Goal: Information Seeking & Learning: Check status

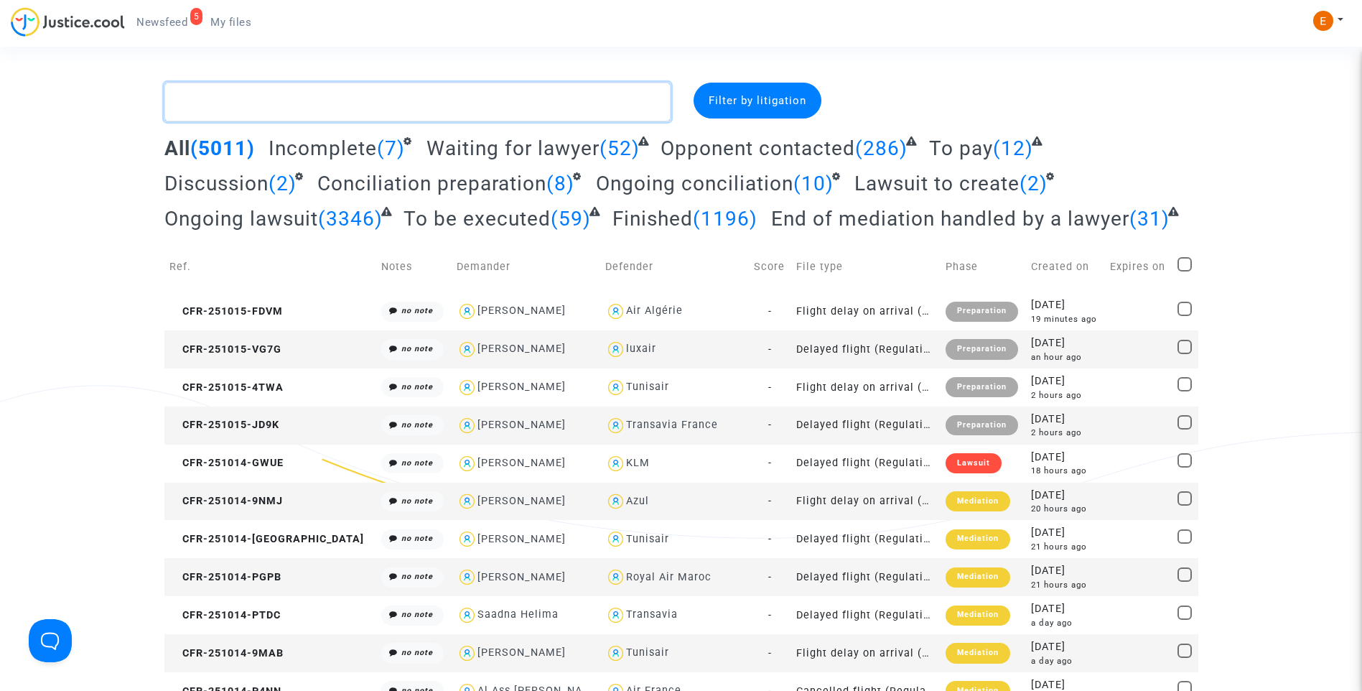
paste textarea "Goore Lou Guessan"
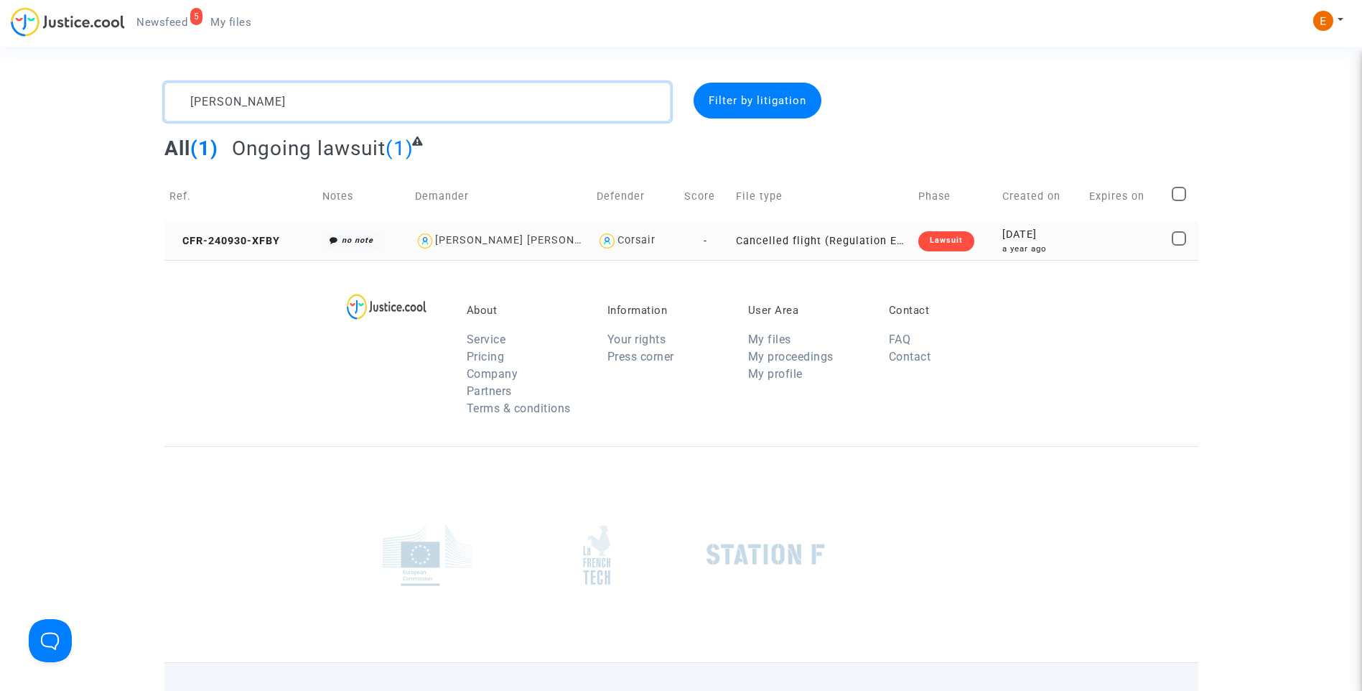
type textarea "Goore Lou Guessan"
click at [955, 244] on div "Lawsuit" at bounding box center [946, 241] width 56 height 20
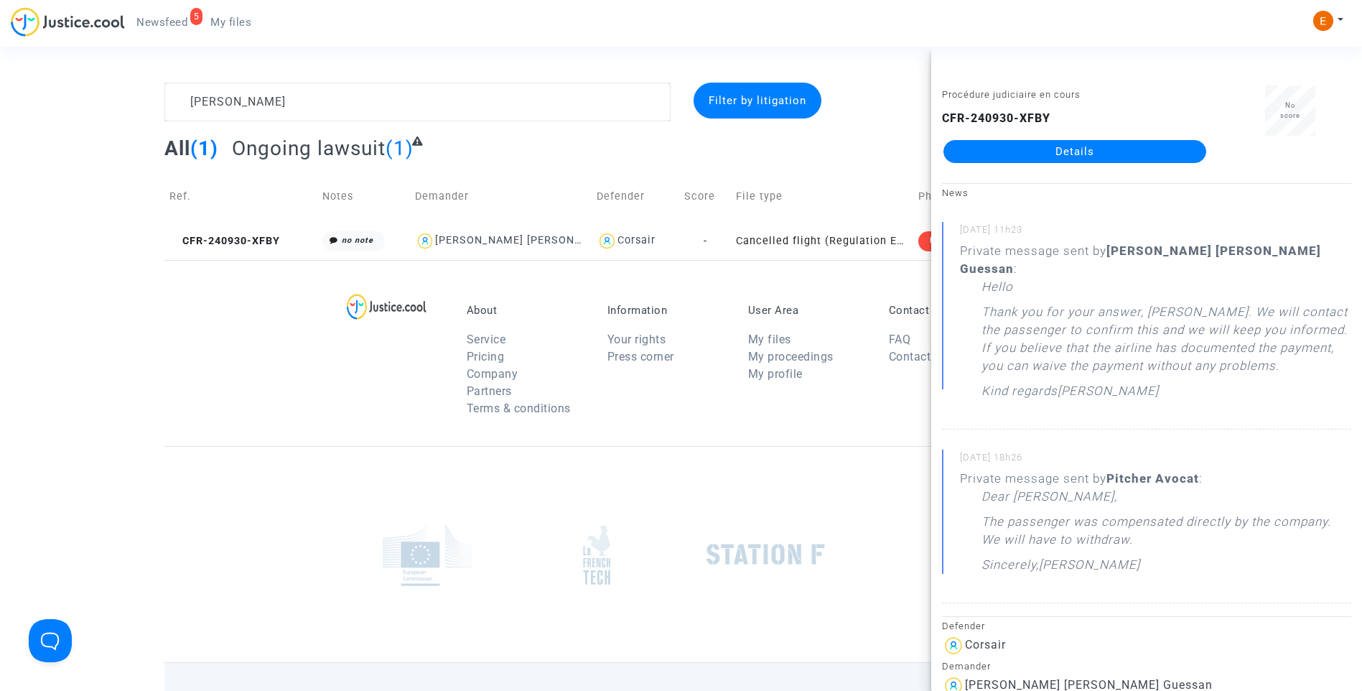
click at [1063, 156] on link "Details" at bounding box center [1075, 151] width 263 height 23
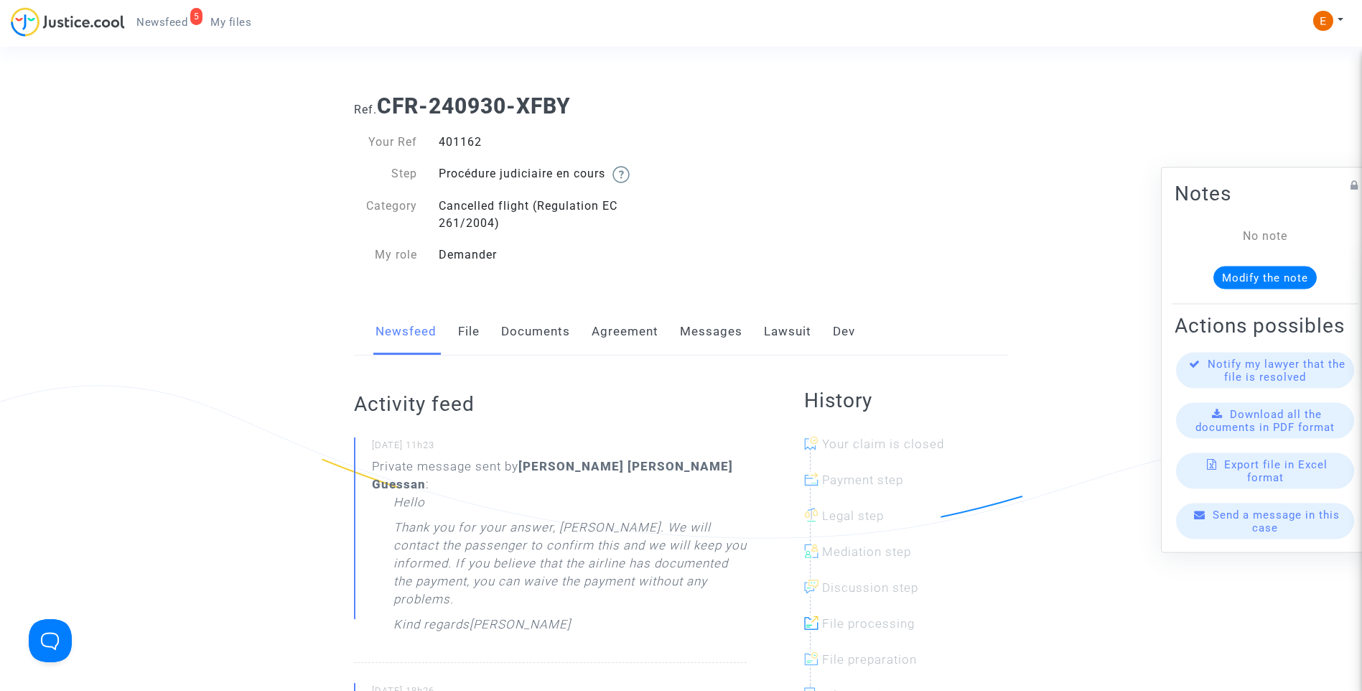
click at [707, 334] on link "Messages" at bounding box center [711, 331] width 62 height 47
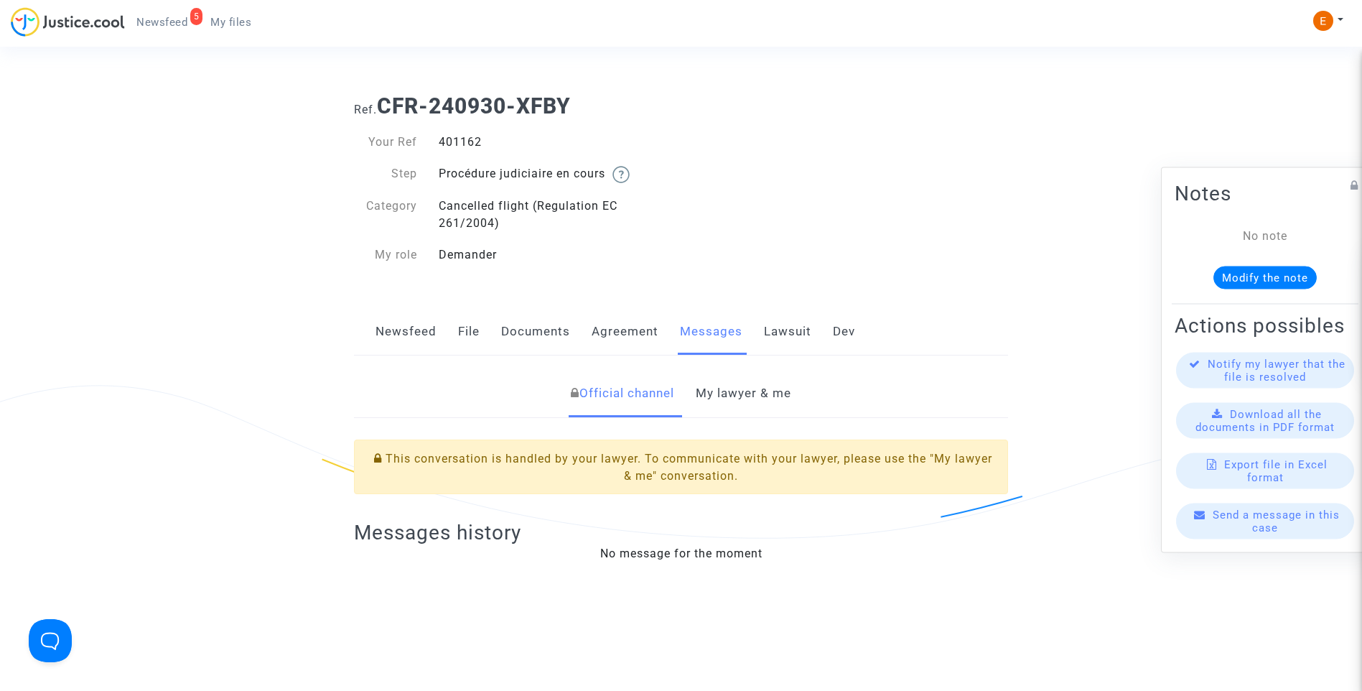
click at [755, 394] on link "My lawyer & me" at bounding box center [744, 393] width 96 height 47
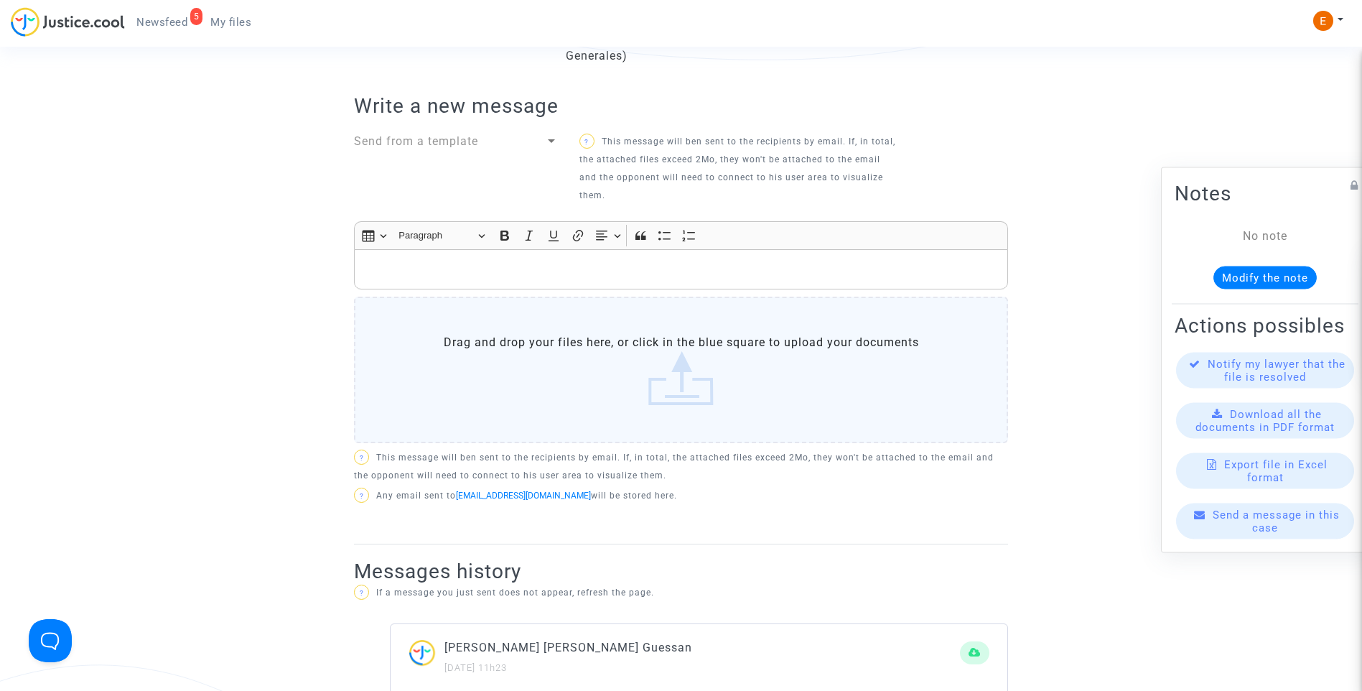
scroll to position [431, 0]
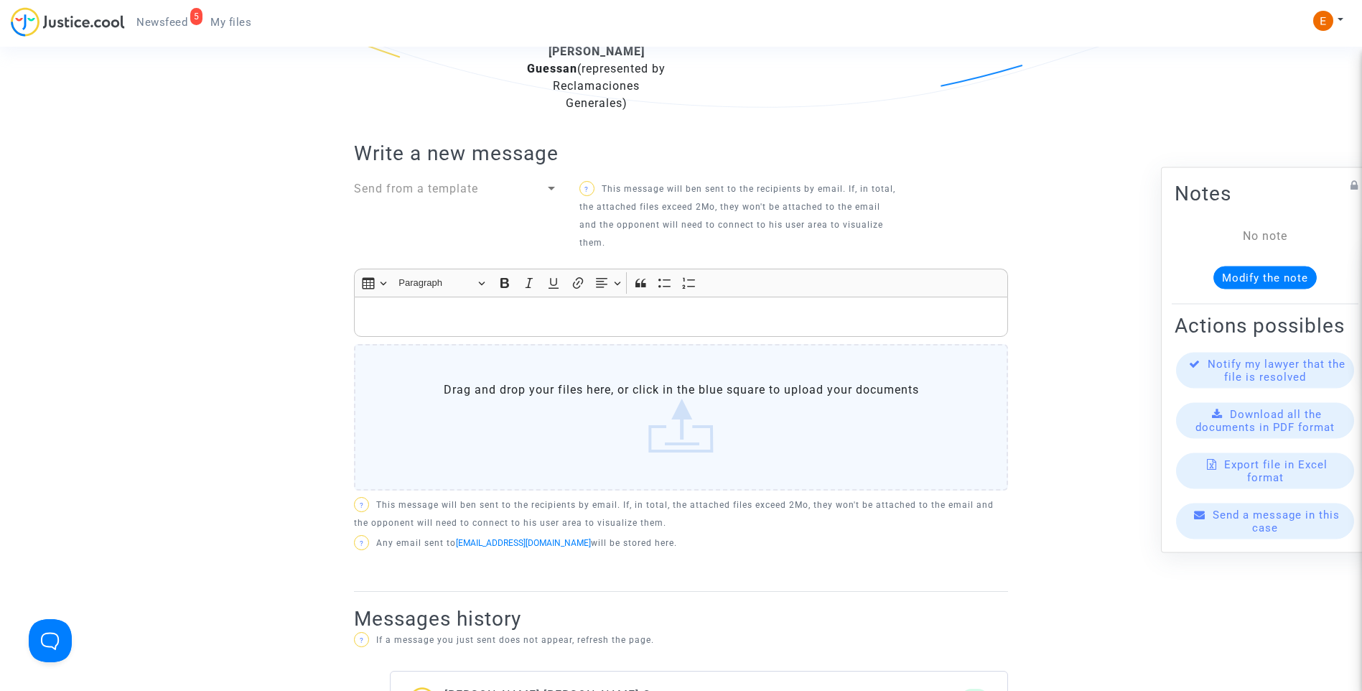
click at [489, 308] on p "Rich Text Editor, main" at bounding box center [681, 317] width 639 height 18
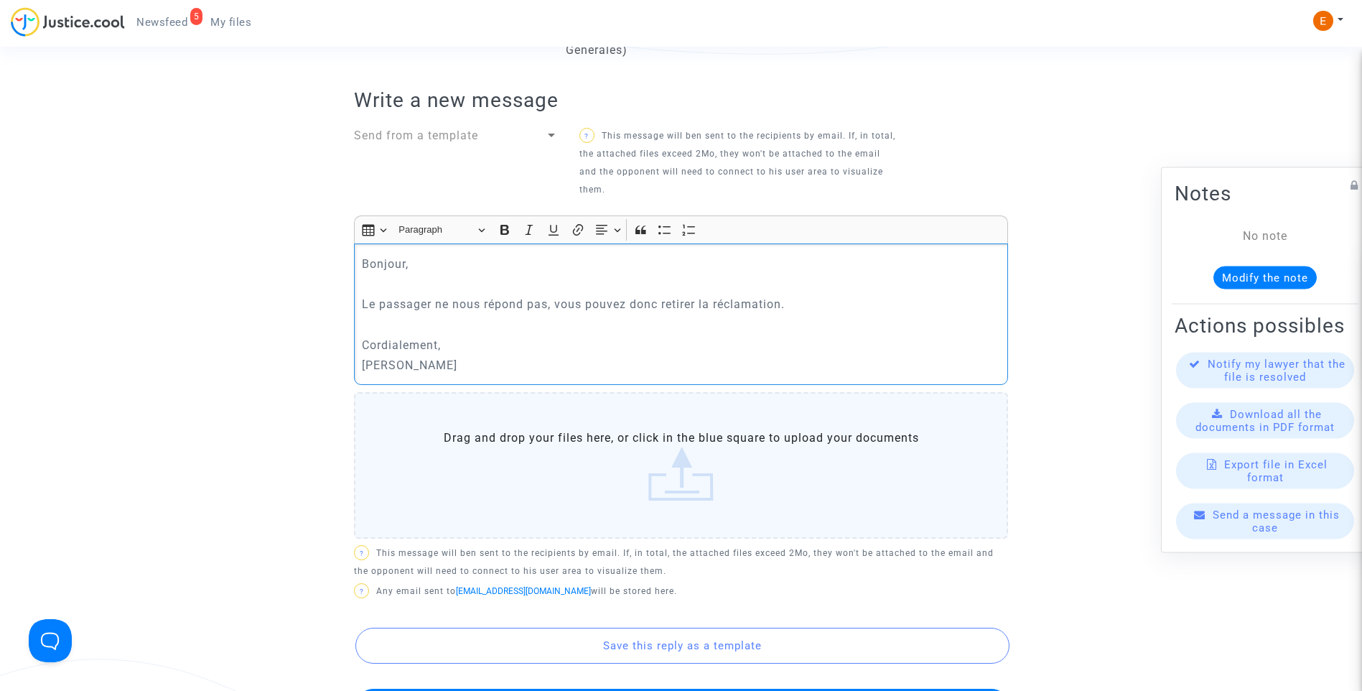
scroll to position [574, 0]
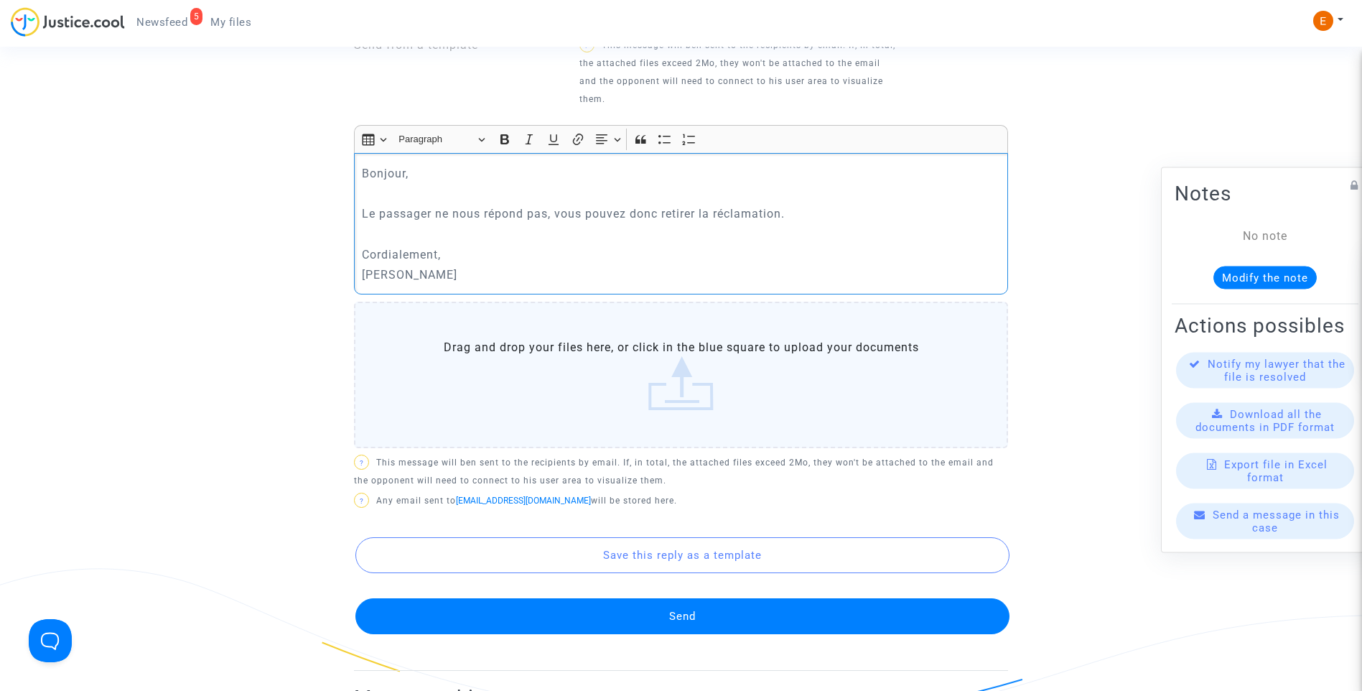
click at [618, 598] on button "Send" at bounding box center [682, 616] width 654 height 36
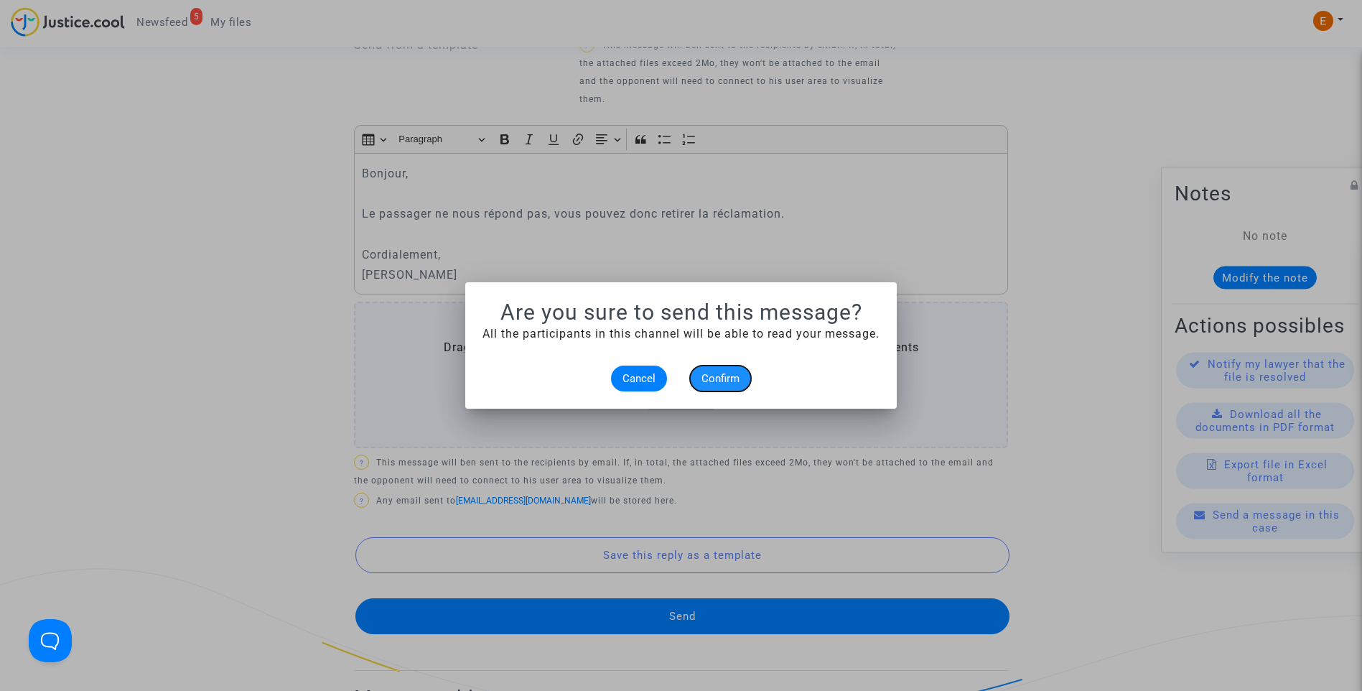
click at [719, 383] on span "Confirm" at bounding box center [721, 378] width 38 height 13
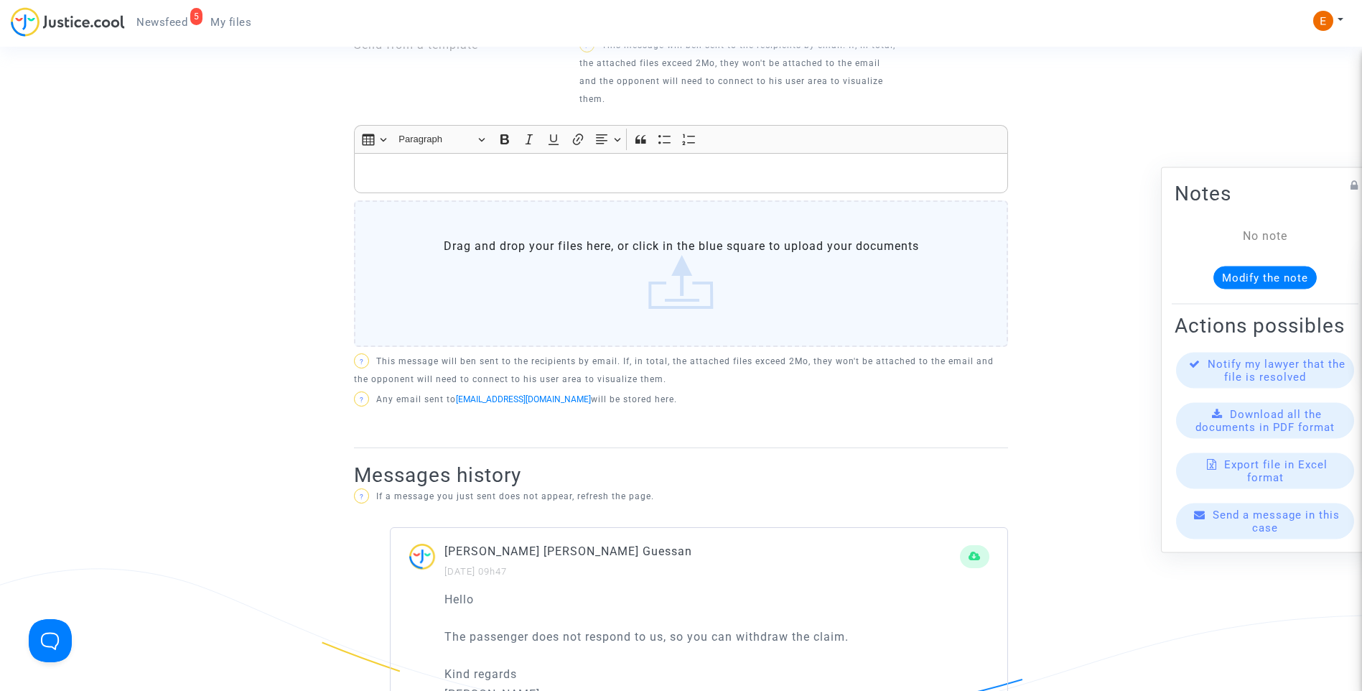
click at [192, 25] on link "5 Newsfeed" at bounding box center [162, 22] width 74 height 22
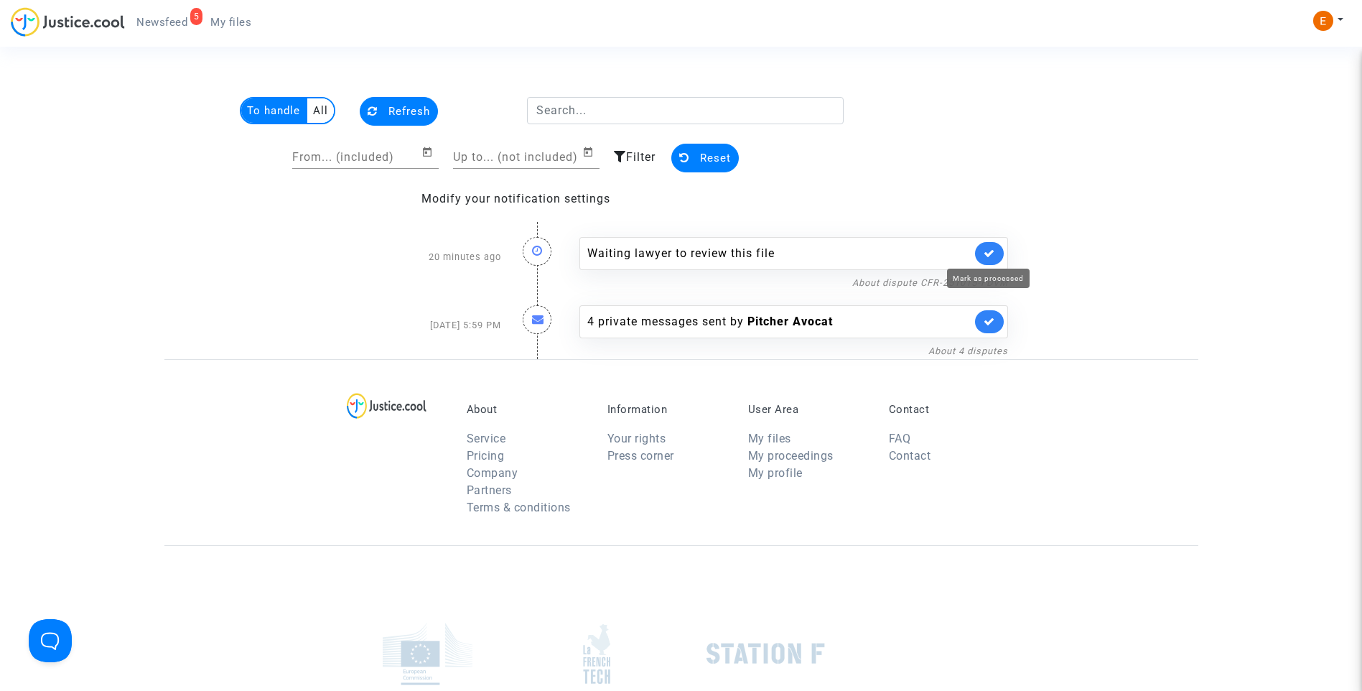
drag, startPoint x: 991, startPoint y: 253, endPoint x: 973, endPoint y: 219, distance: 38.2
click at [991, 252] on icon at bounding box center [989, 253] width 11 height 11
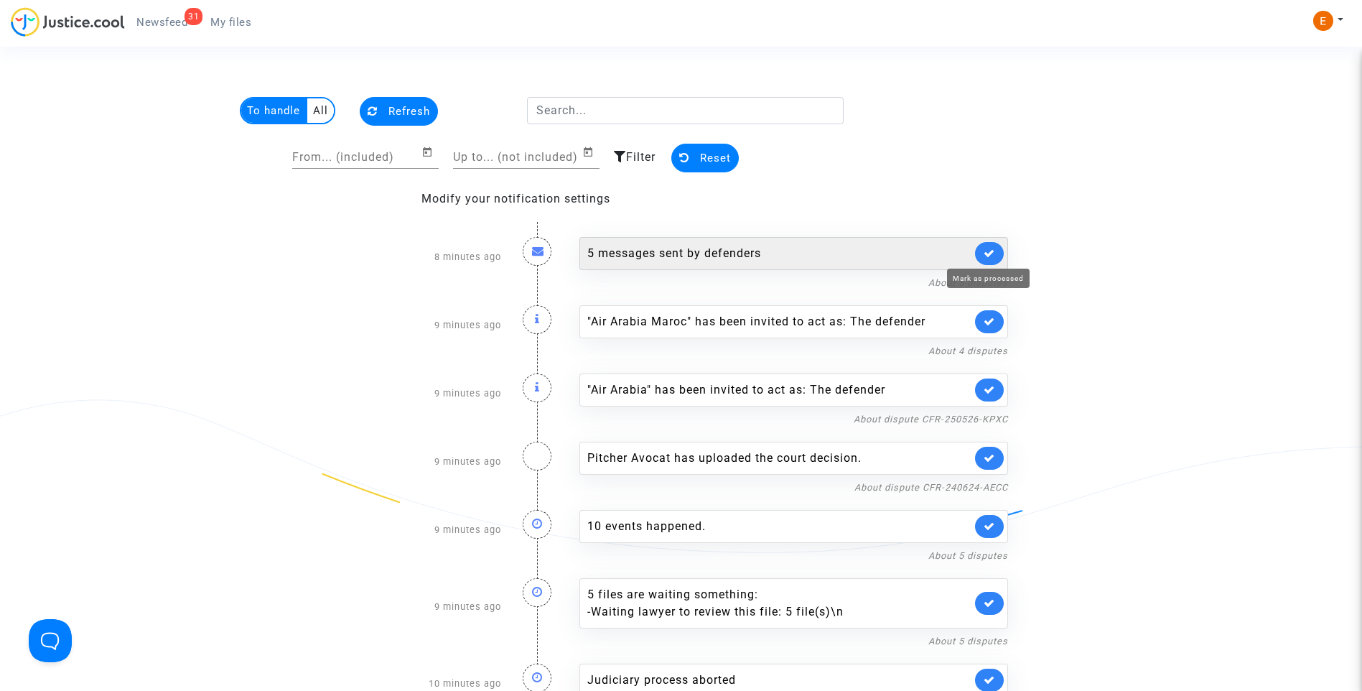
click at [989, 252] on icon at bounding box center [989, 253] width 11 height 11
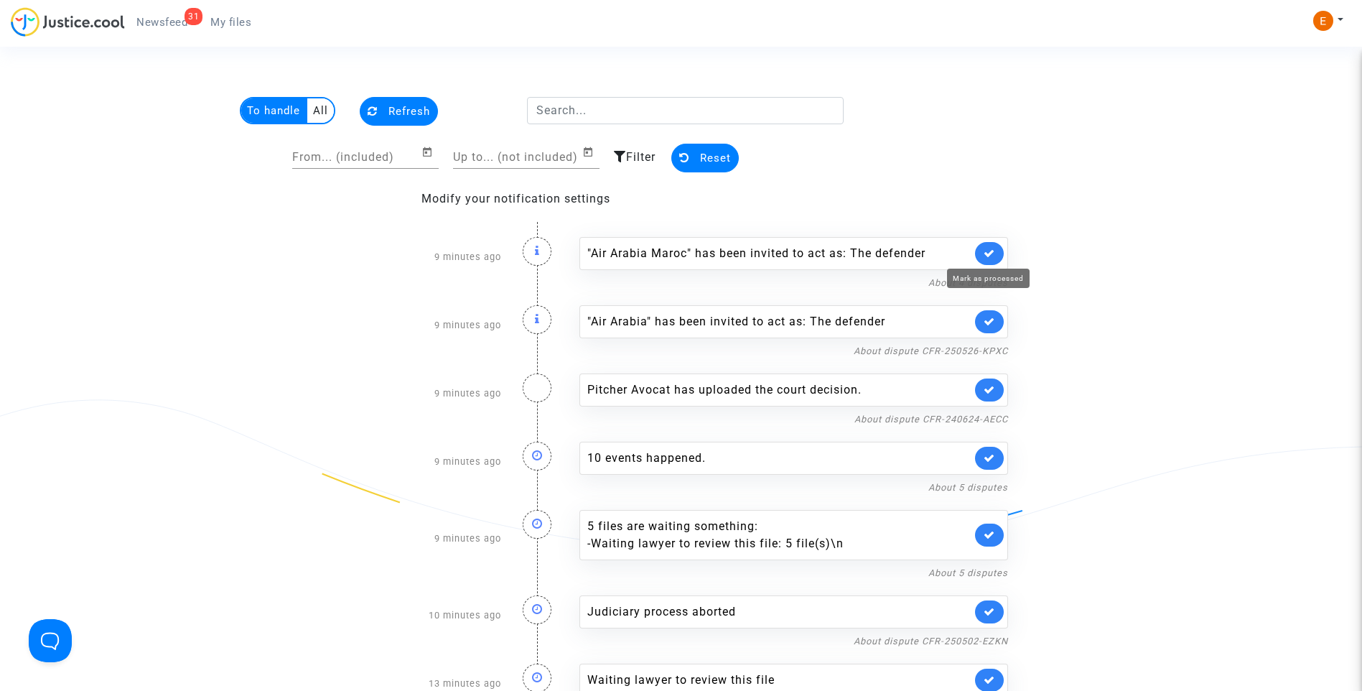
click at [989, 252] on icon at bounding box center [989, 253] width 11 height 11
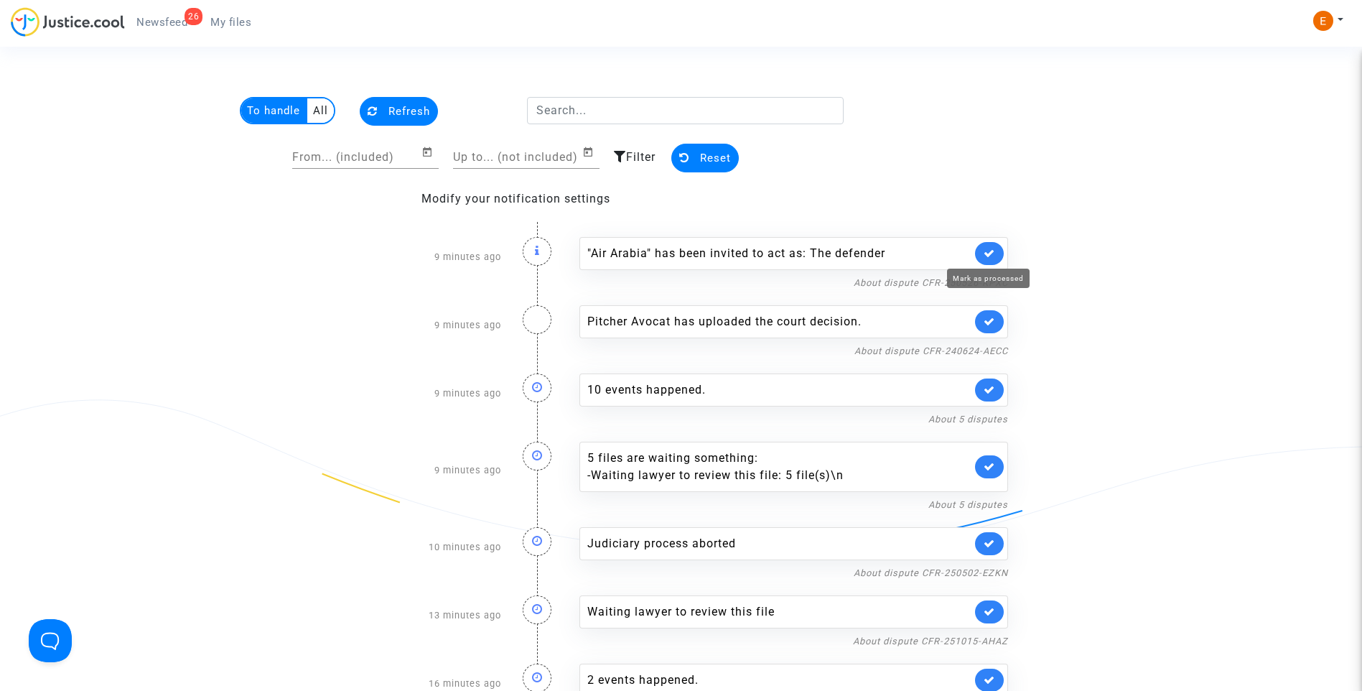
click at [989, 252] on icon at bounding box center [989, 253] width 11 height 11
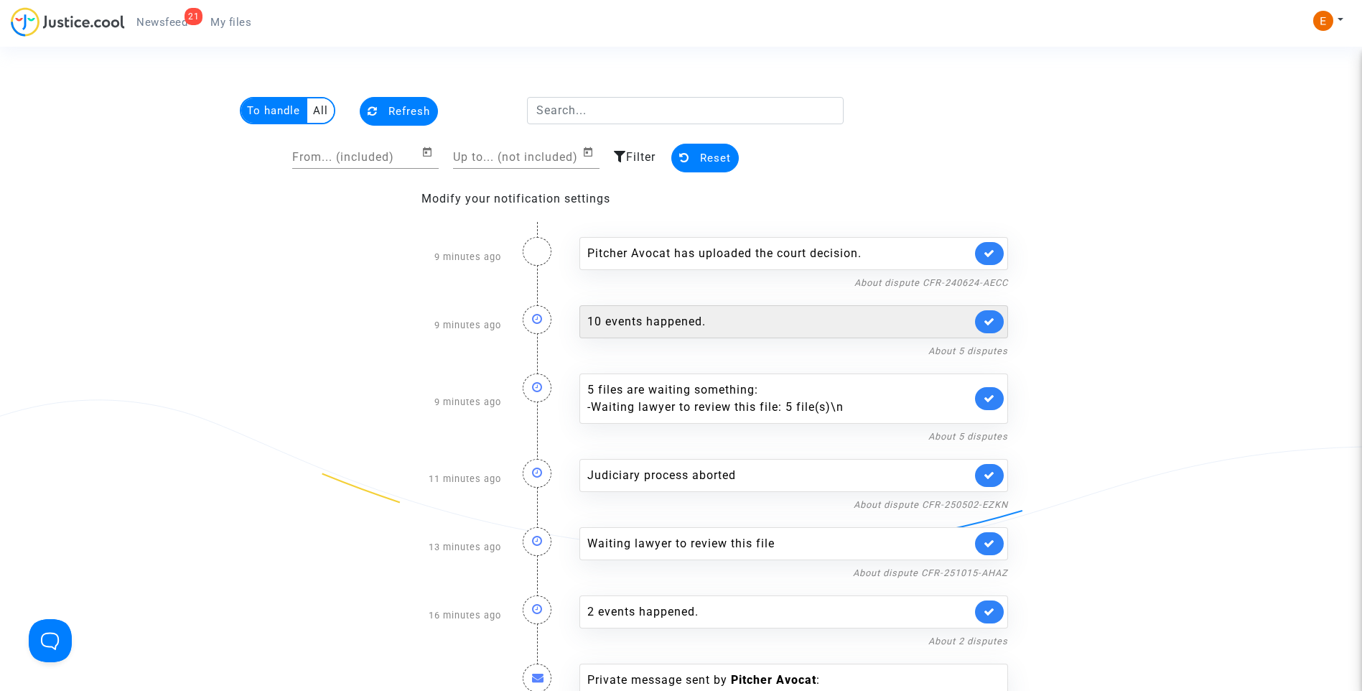
click at [686, 317] on div "10 events happened." at bounding box center [779, 321] width 384 height 17
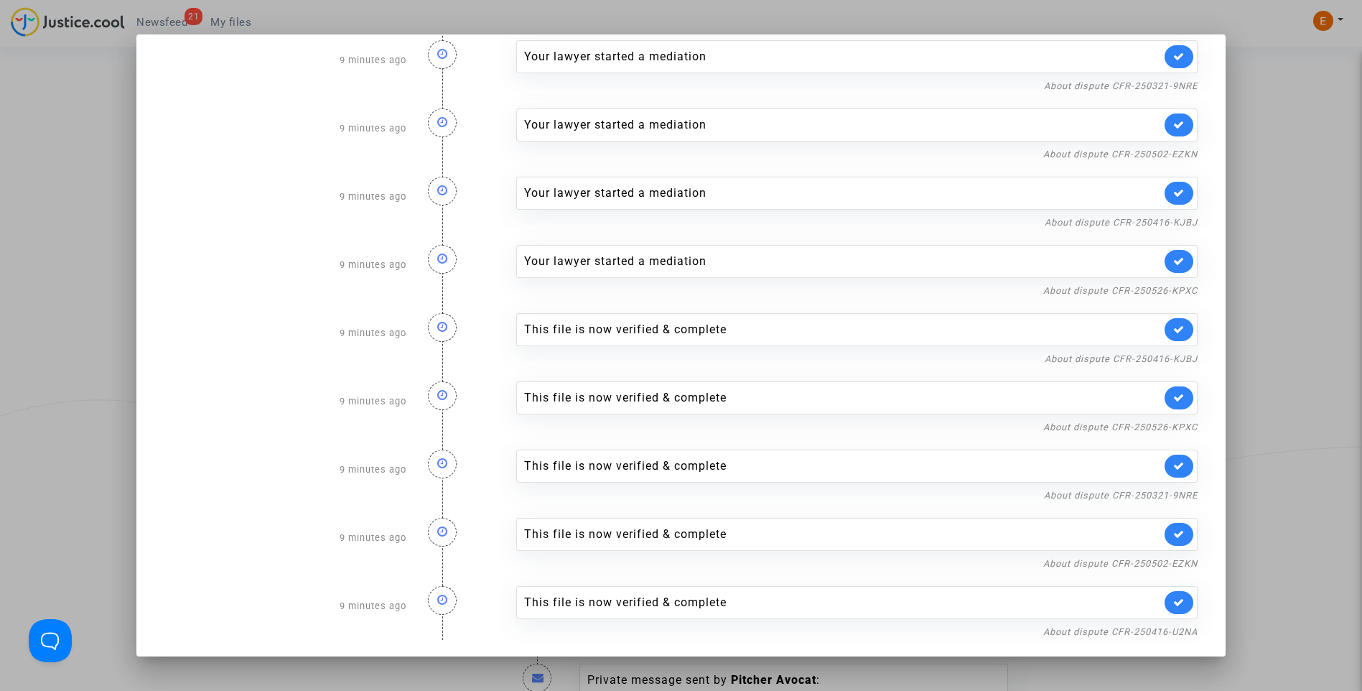
scroll to position [96, 0]
click at [1173, 333] on icon at bounding box center [1178, 328] width 11 height 11
click at [1173, 388] on link at bounding box center [1179, 397] width 29 height 23
click at [1176, 462] on icon at bounding box center [1178, 465] width 11 height 11
click at [1173, 530] on icon at bounding box center [1178, 533] width 11 height 11
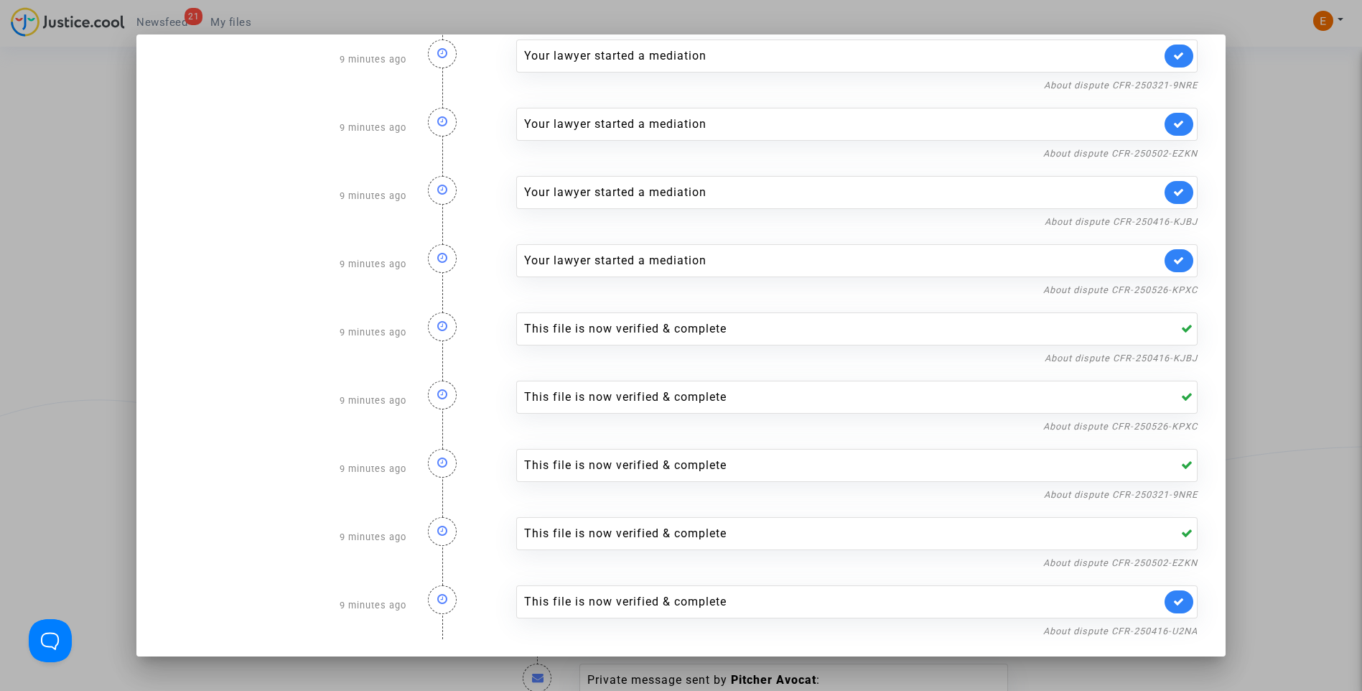
drag, startPoint x: 1167, startPoint y: 600, endPoint x: 1177, endPoint y: 587, distance: 16.4
click at [1173, 600] on icon at bounding box center [1178, 601] width 11 height 11
click at [1280, 432] on div at bounding box center [681, 345] width 1362 height 691
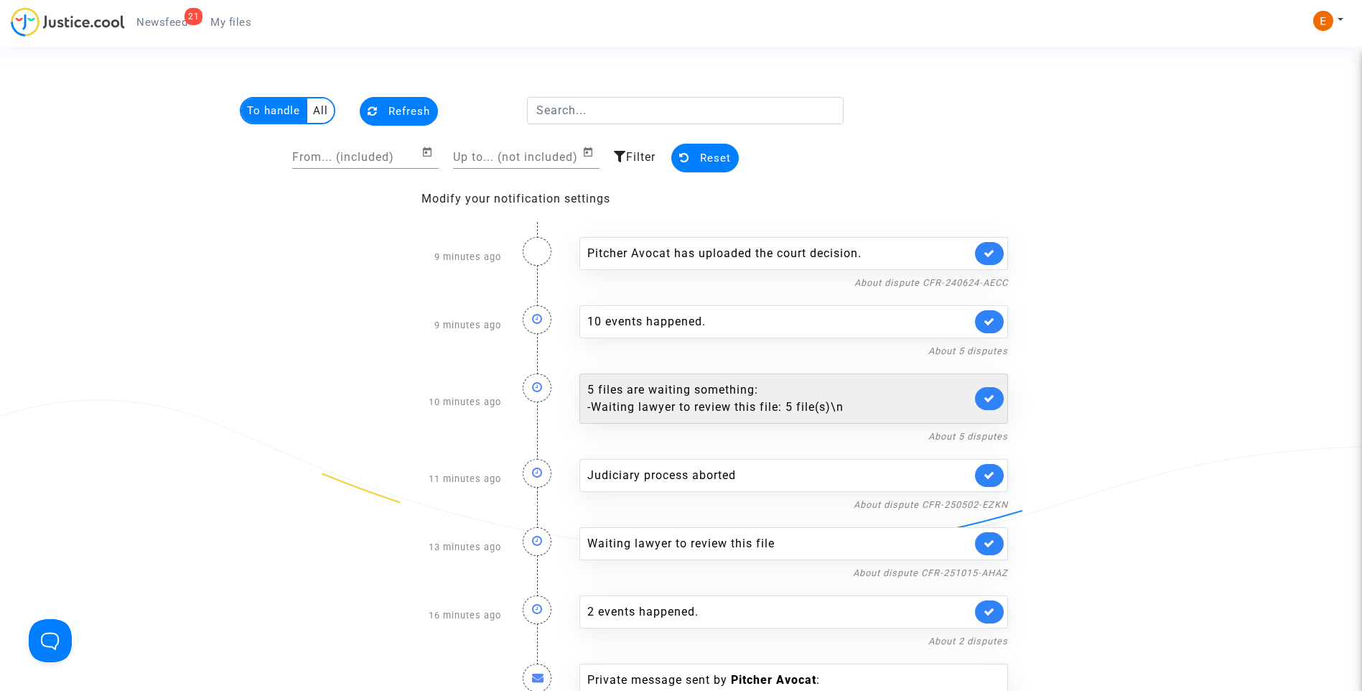
click at [703, 399] on div "- Waiting lawyer to review this file: 5 file(s)\n" at bounding box center [779, 407] width 384 height 17
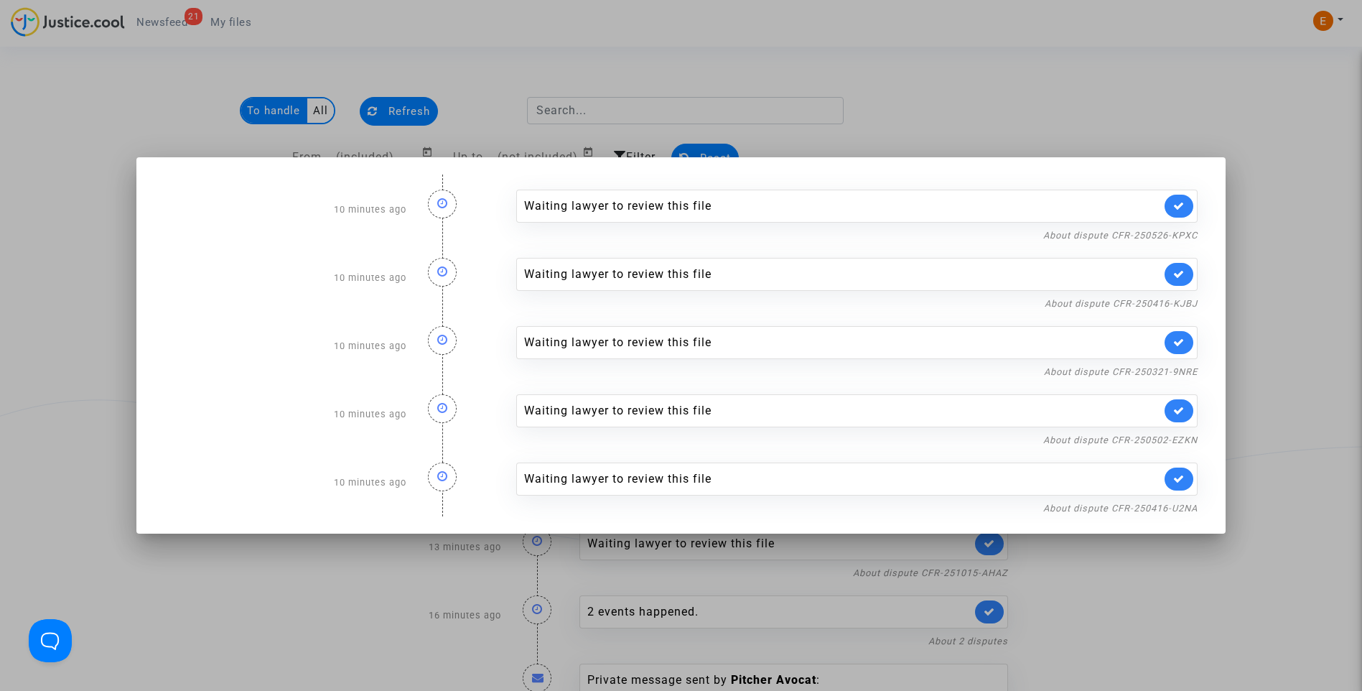
click at [1124, 103] on div at bounding box center [681, 345] width 1362 height 691
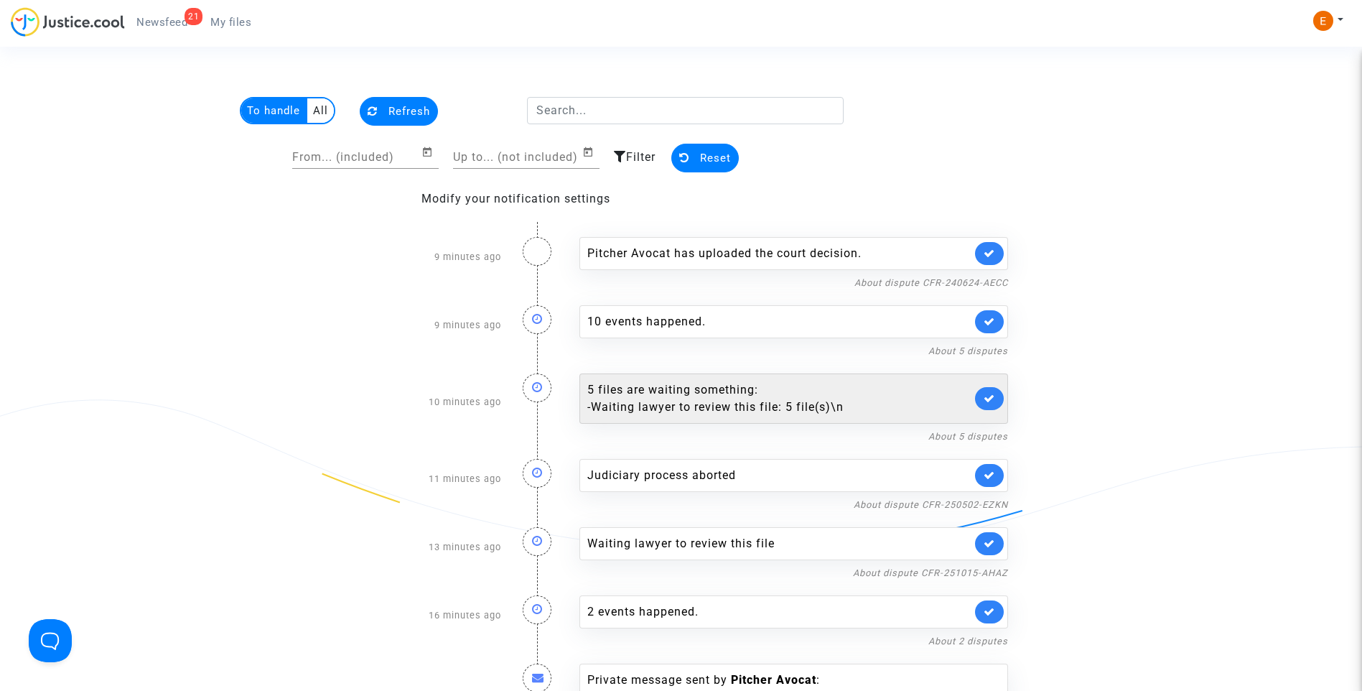
click at [995, 401] on link at bounding box center [989, 398] width 29 height 23
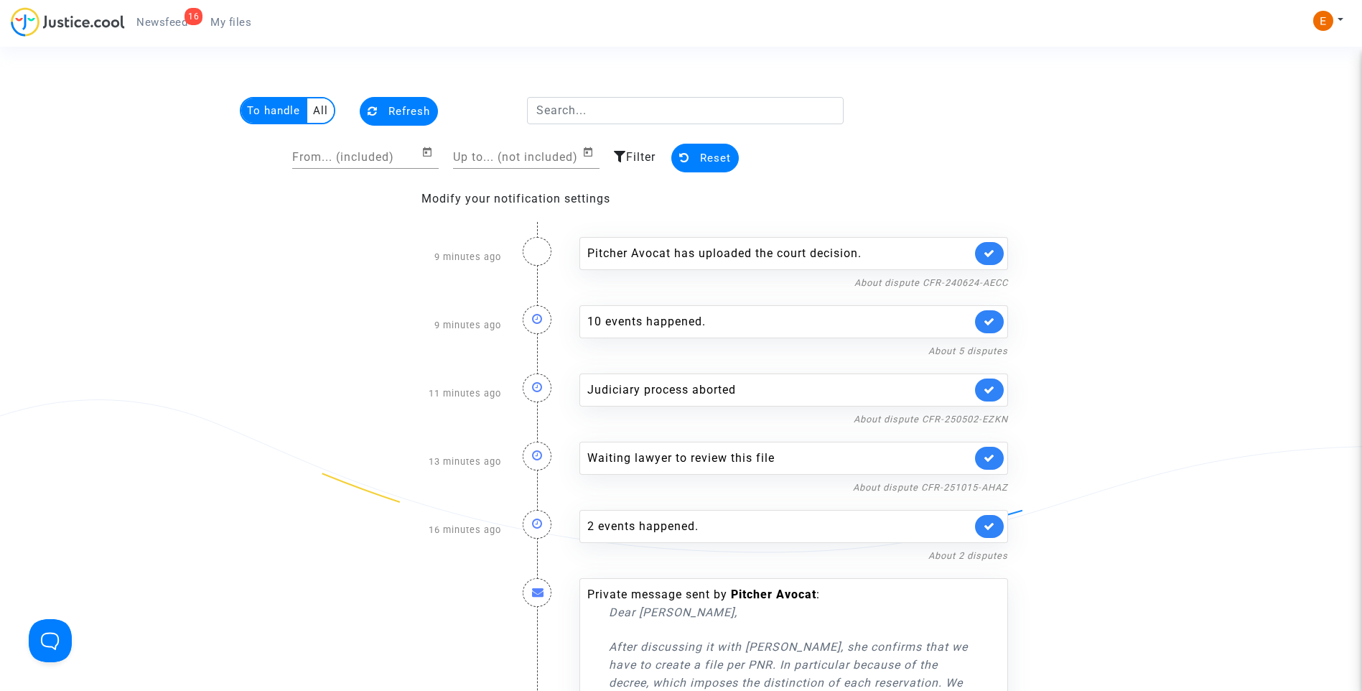
click at [990, 388] on icon at bounding box center [989, 389] width 11 height 11
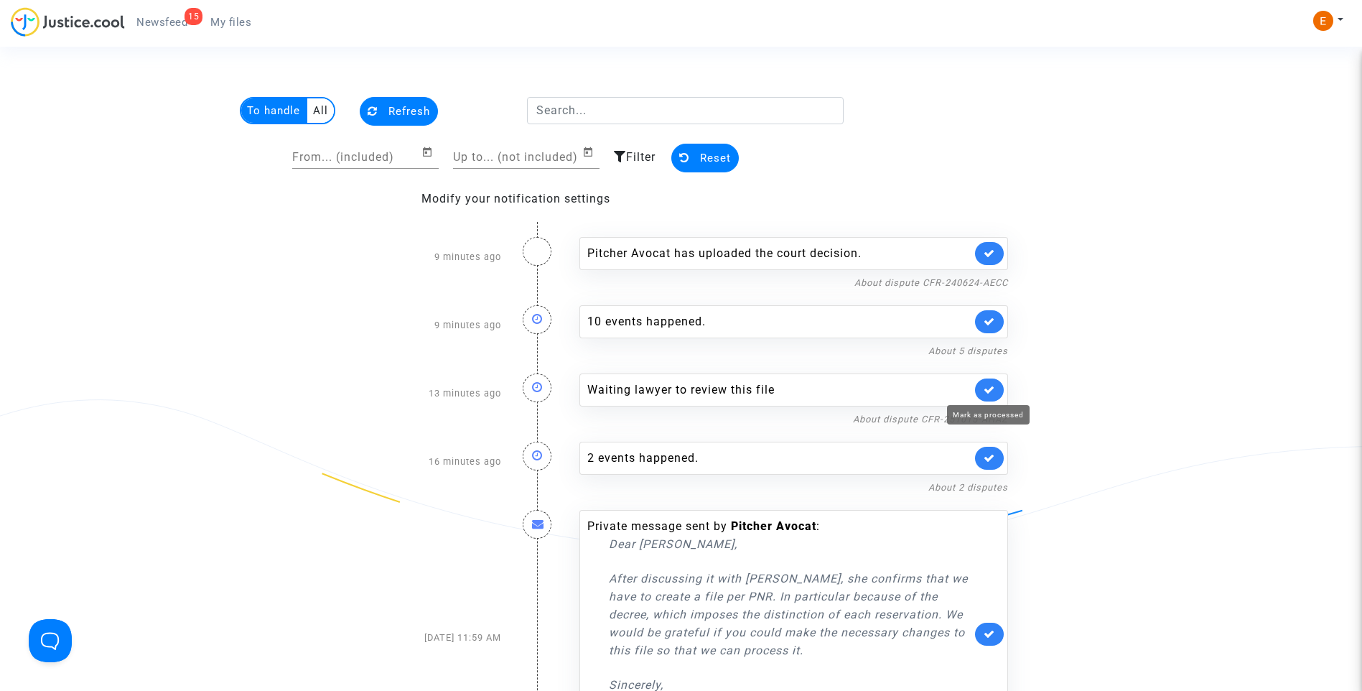
click at [989, 388] on icon at bounding box center [989, 389] width 11 height 11
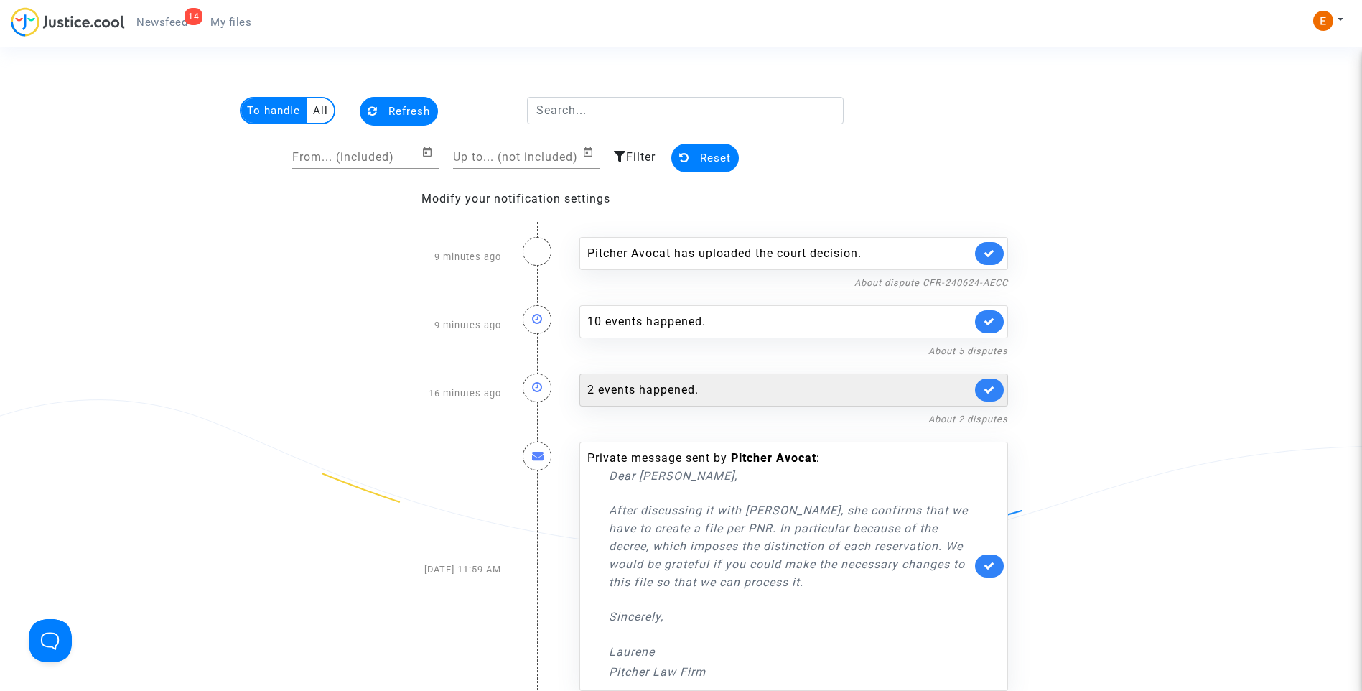
click at [679, 396] on div "2 events happened." at bounding box center [779, 389] width 384 height 17
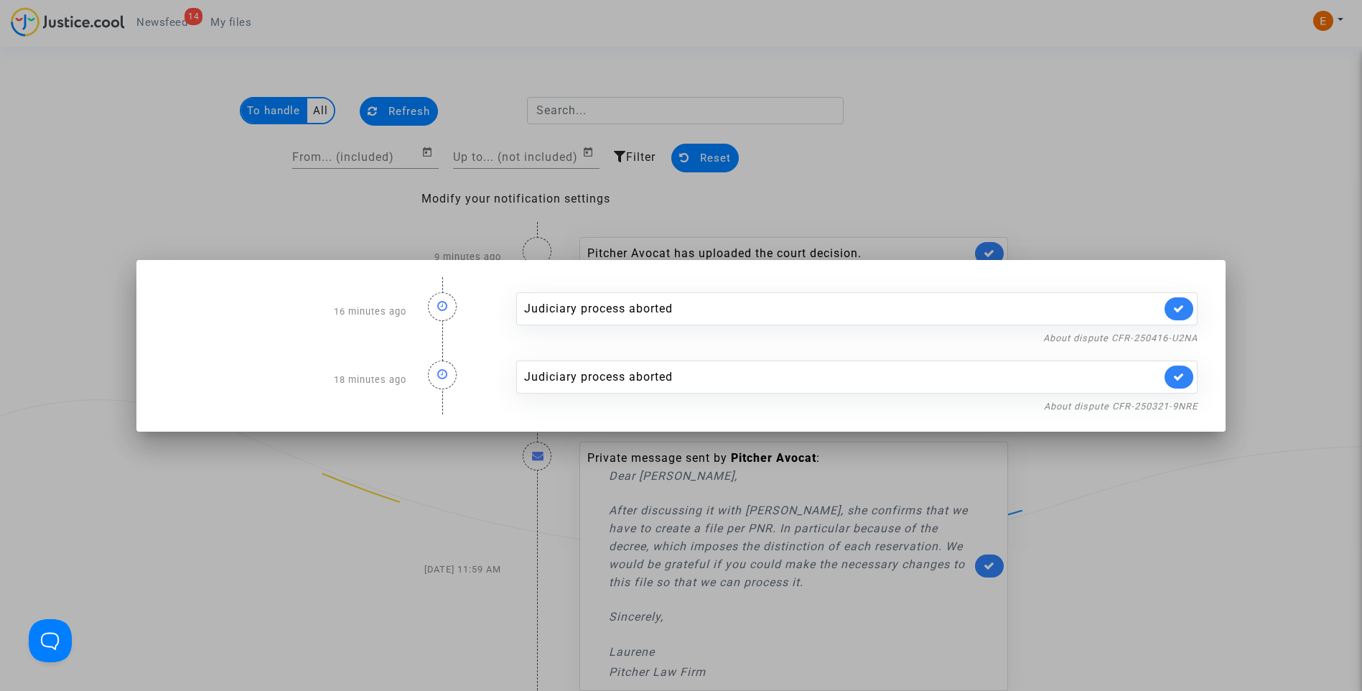
click at [1134, 171] on div at bounding box center [681, 345] width 1362 height 691
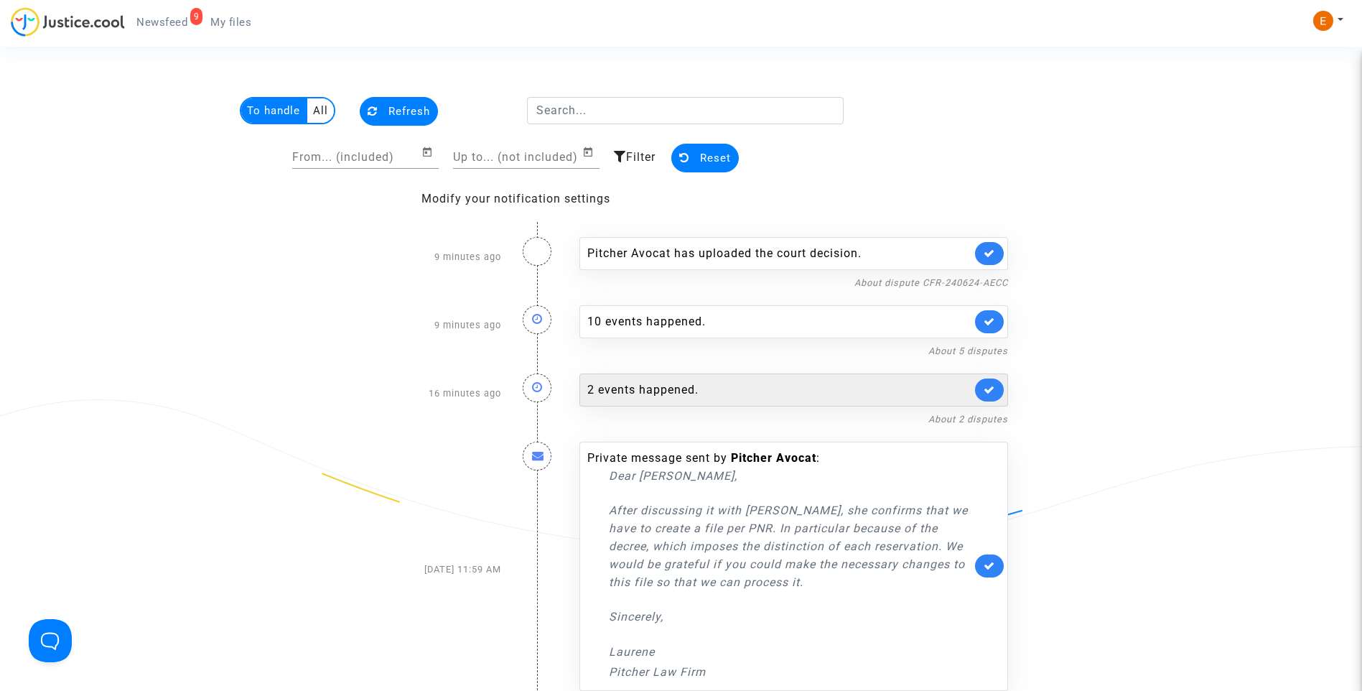
click at [995, 388] on link at bounding box center [989, 389] width 29 height 23
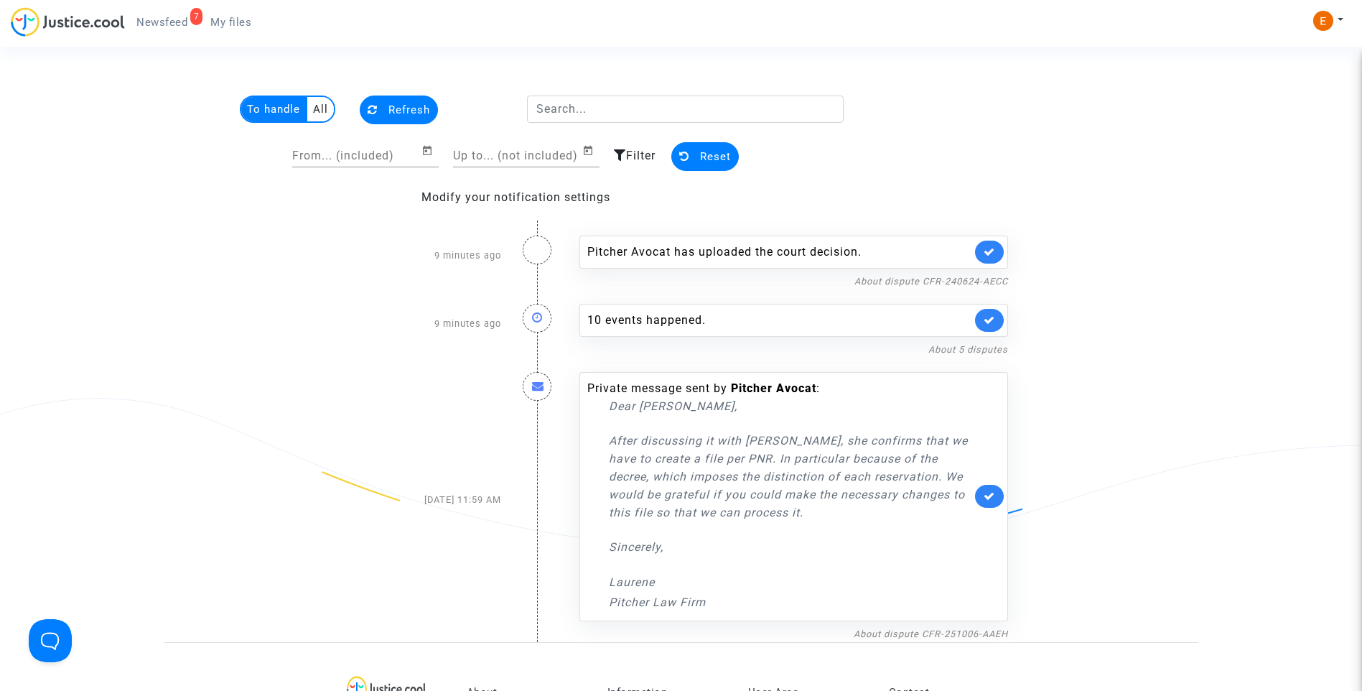
scroll to position [0, 0]
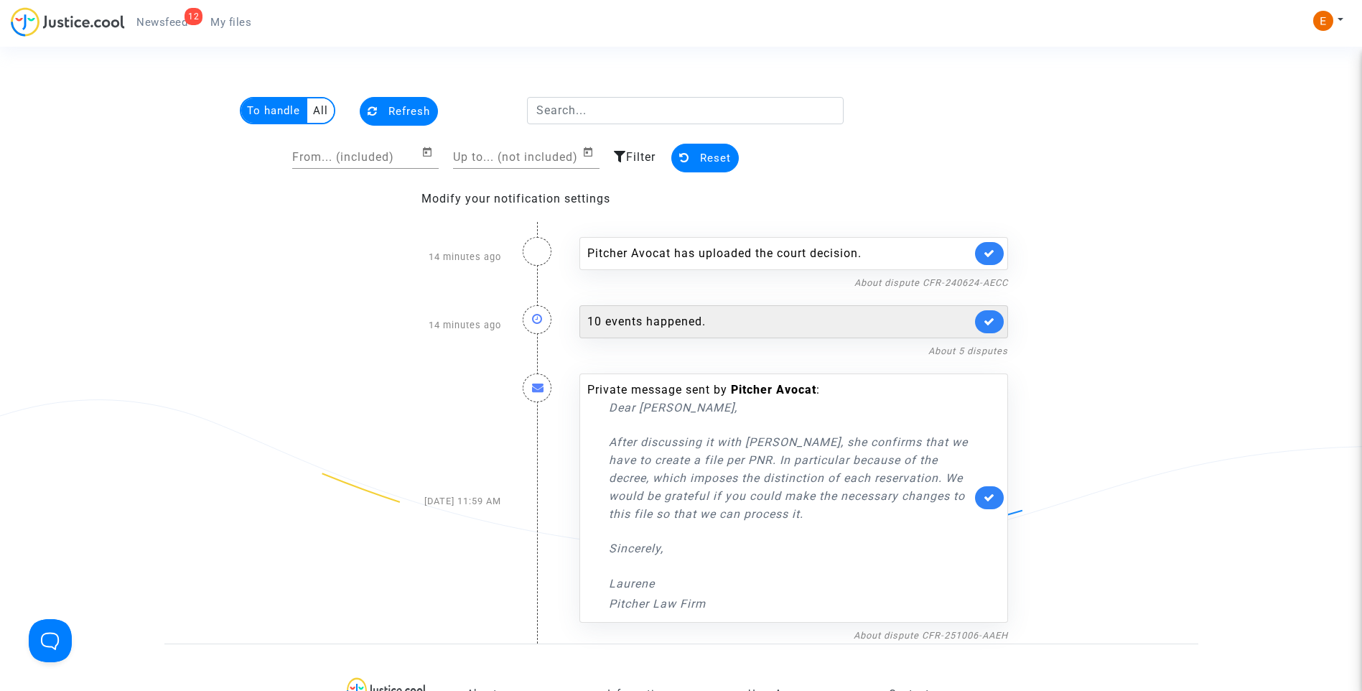
click at [696, 312] on div "10 events happened." at bounding box center [793, 321] width 429 height 33
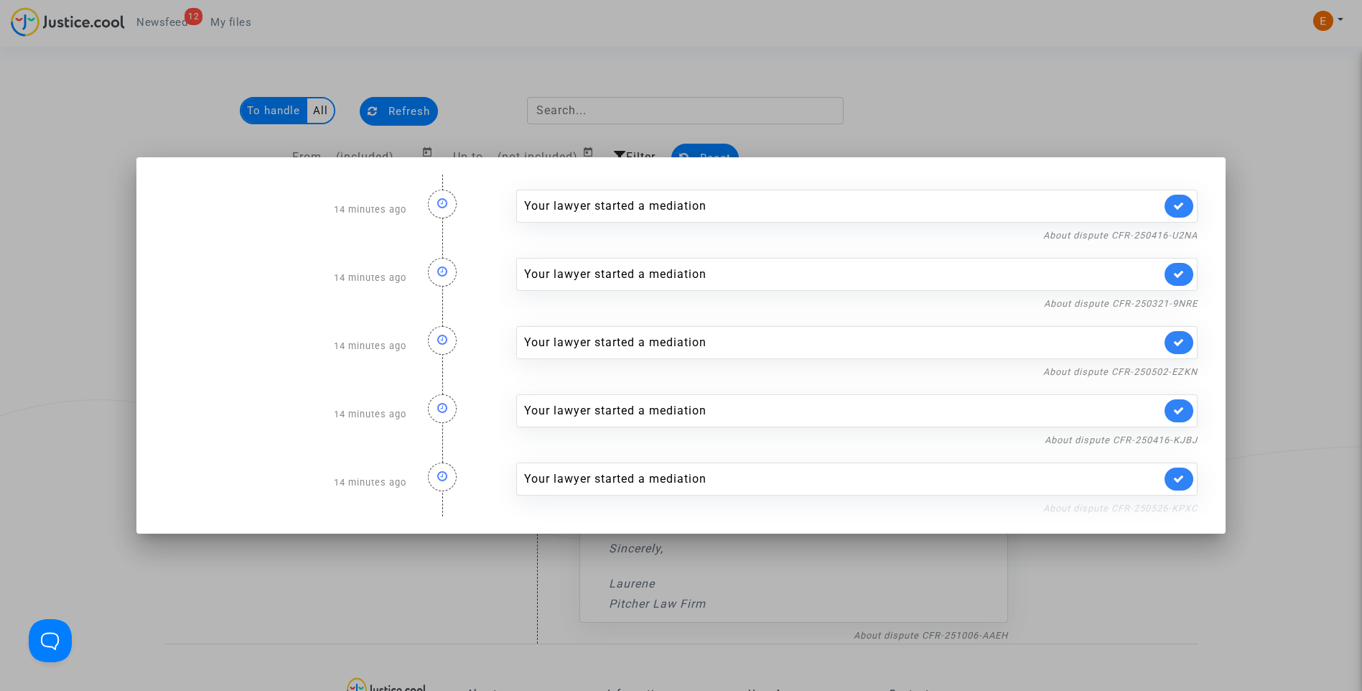
click at [1096, 513] on link "About dispute CFR-250526-KPXC" at bounding box center [1120, 508] width 154 height 11
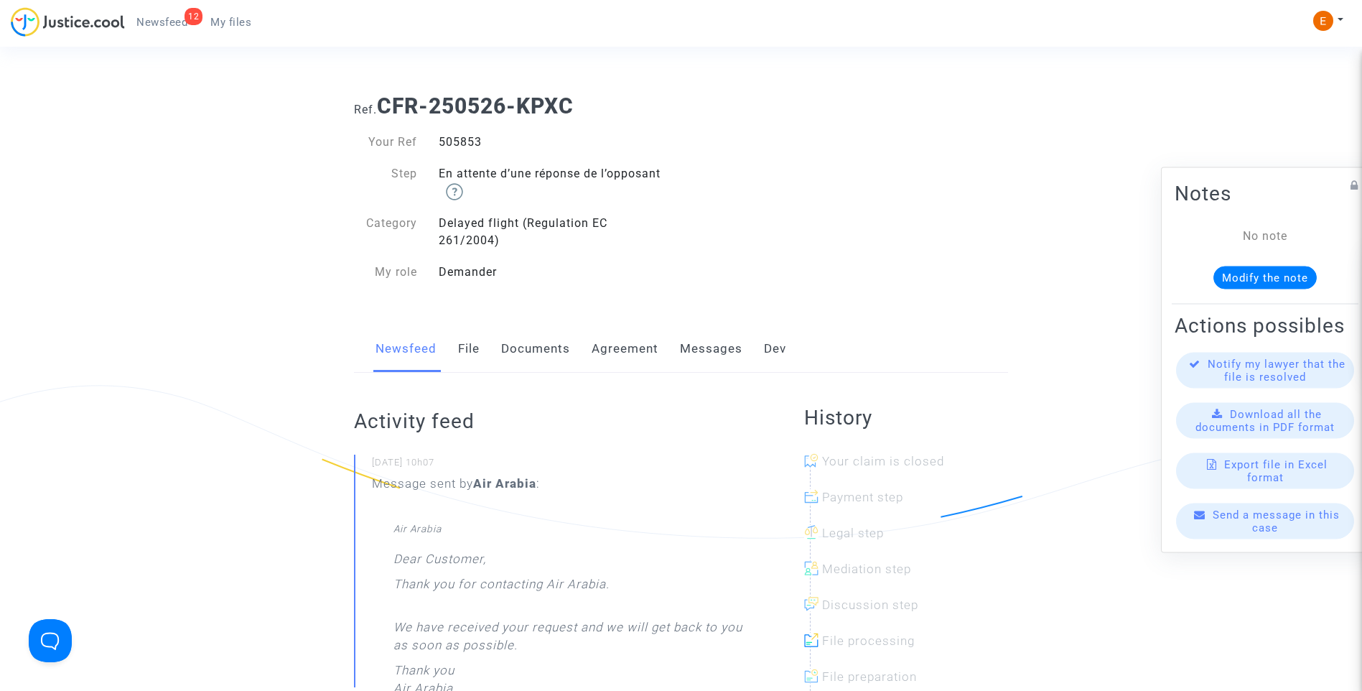
click at [236, 24] on span "My files" at bounding box center [230, 22] width 41 height 13
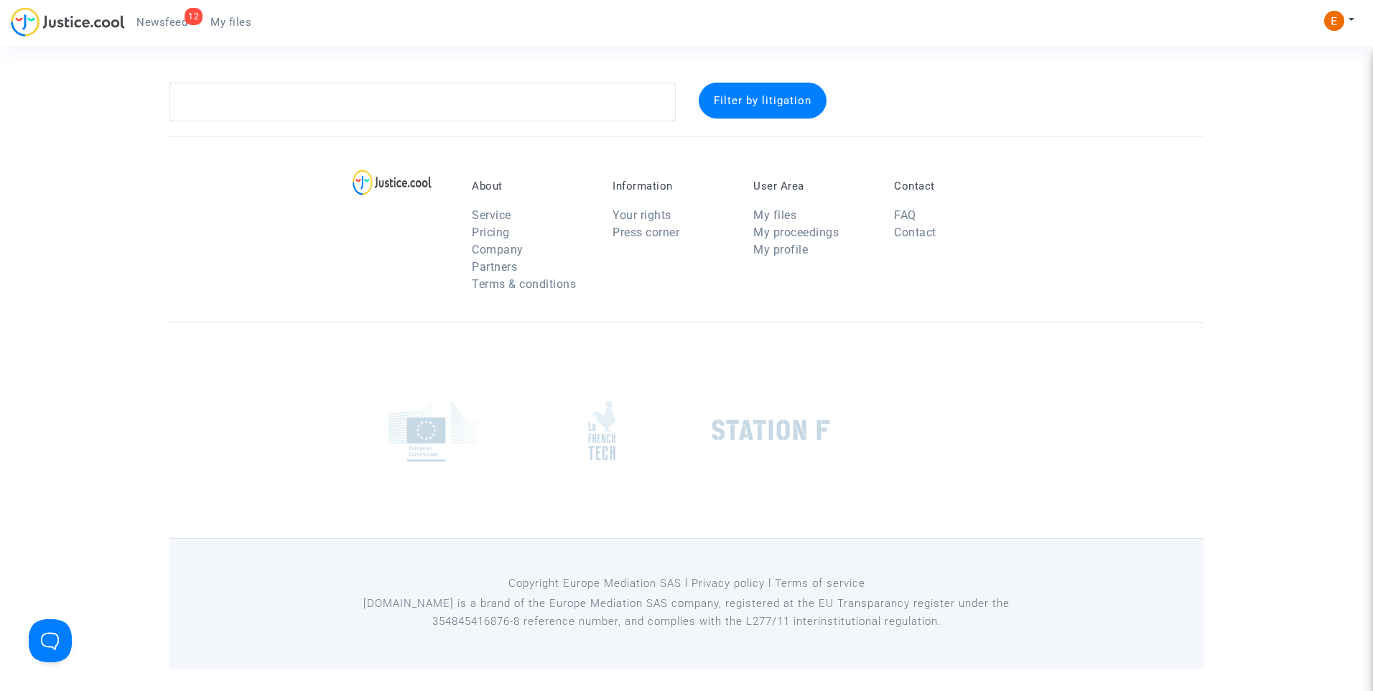
click at [157, 16] on span "Newsfeed" at bounding box center [161, 22] width 51 height 13
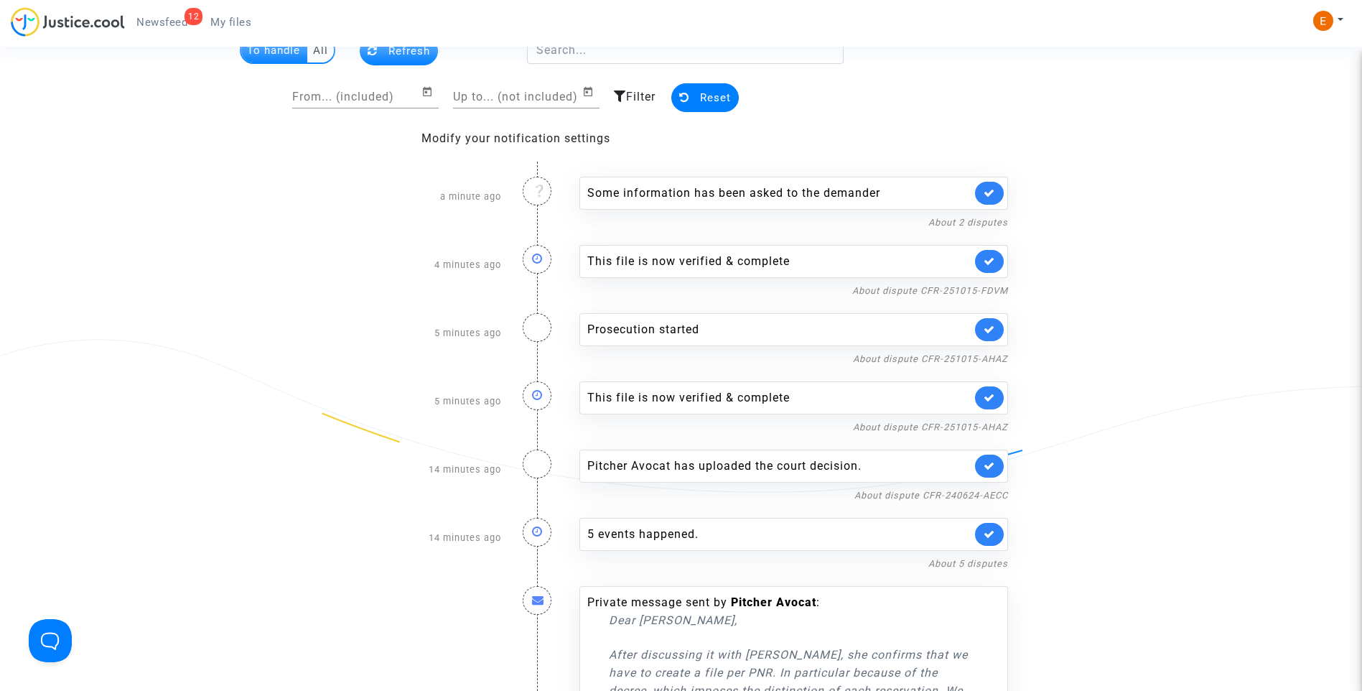
scroll to position [144, 0]
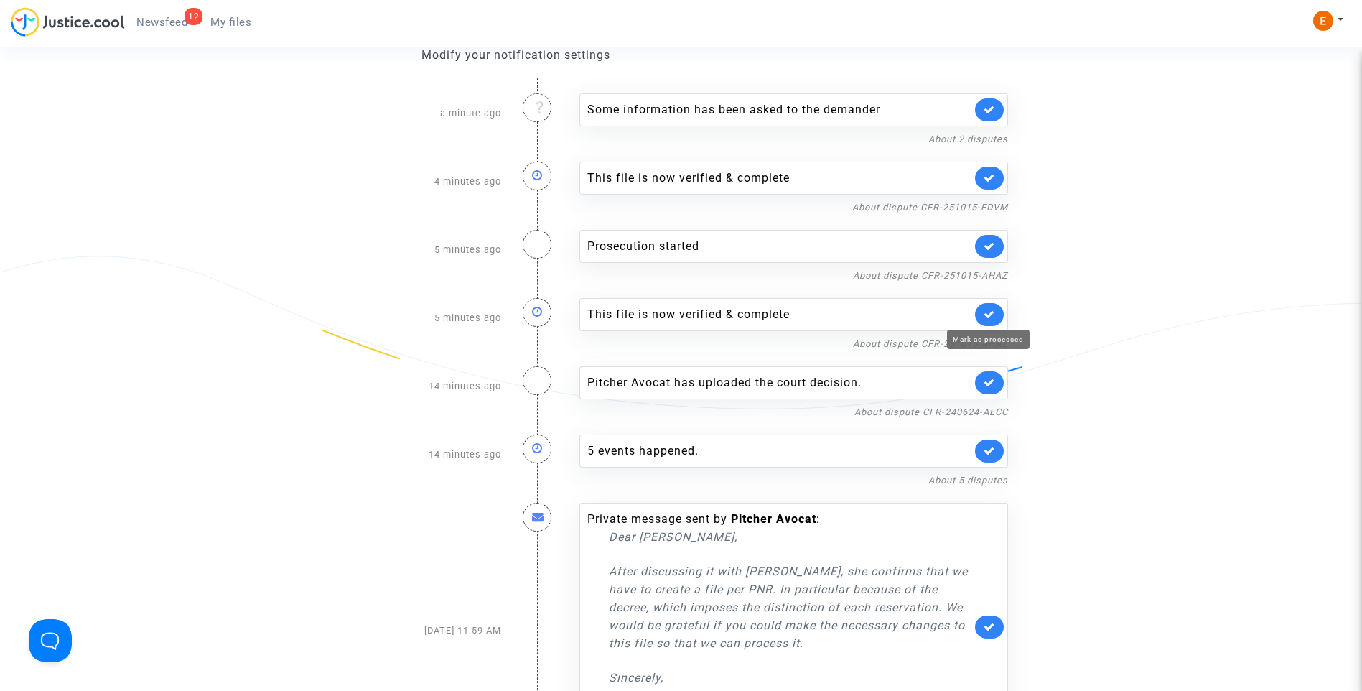
click at [984, 316] on icon at bounding box center [989, 314] width 11 height 11
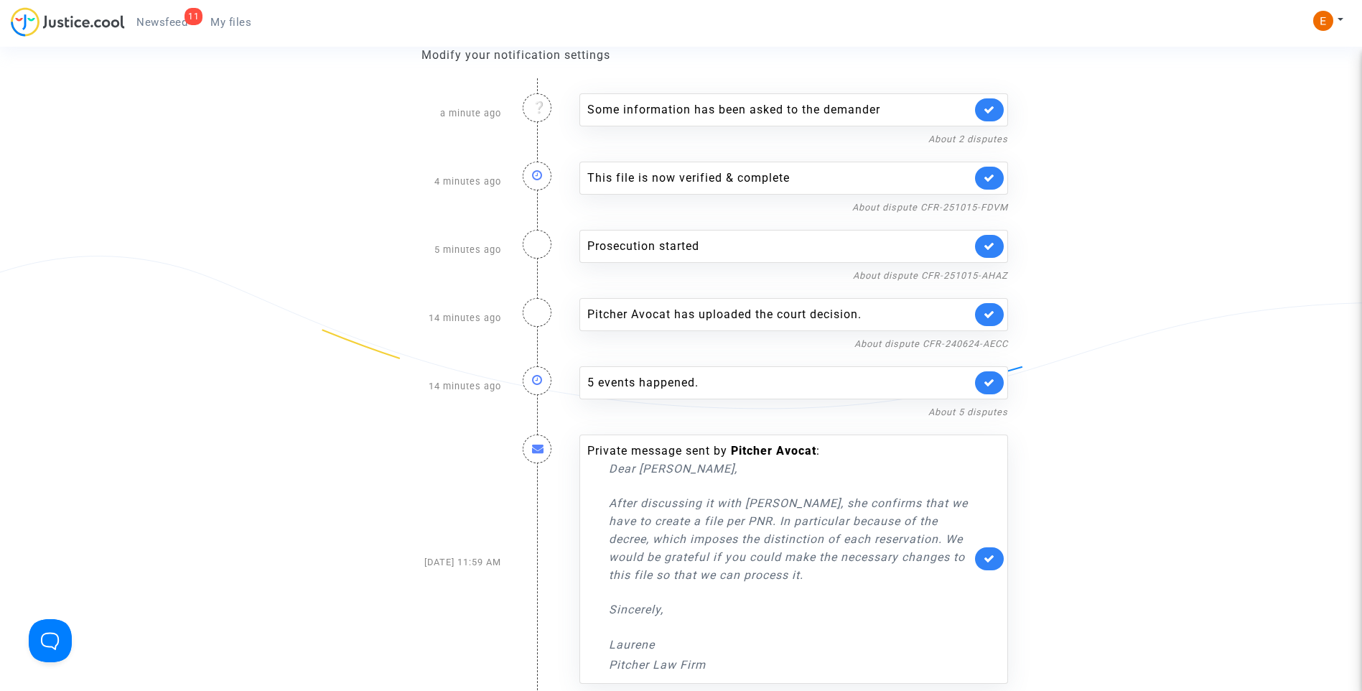
drag, startPoint x: 1004, startPoint y: 258, endPoint x: 992, endPoint y: 240, distance: 21.3
click at [1003, 256] on div "Prosecution started" at bounding box center [793, 246] width 429 height 33
click at [992, 238] on link at bounding box center [989, 246] width 29 height 23
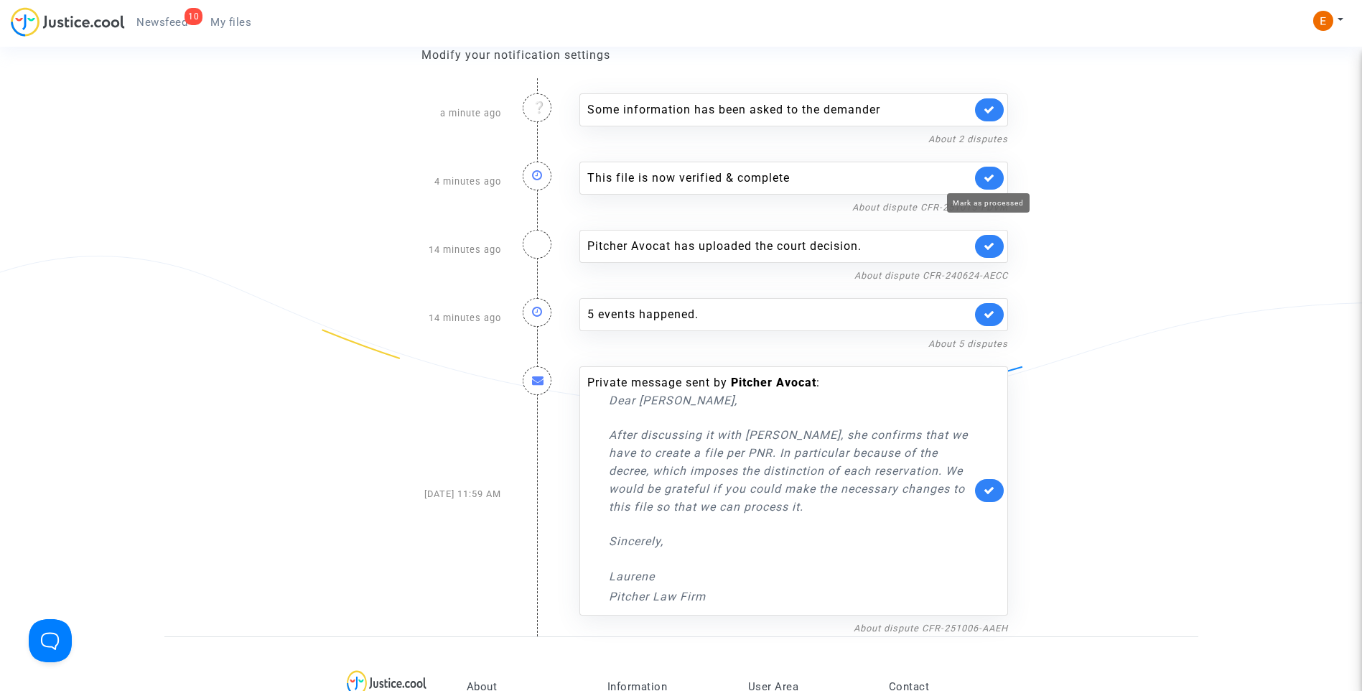
click at [992, 177] on icon at bounding box center [989, 177] width 11 height 11
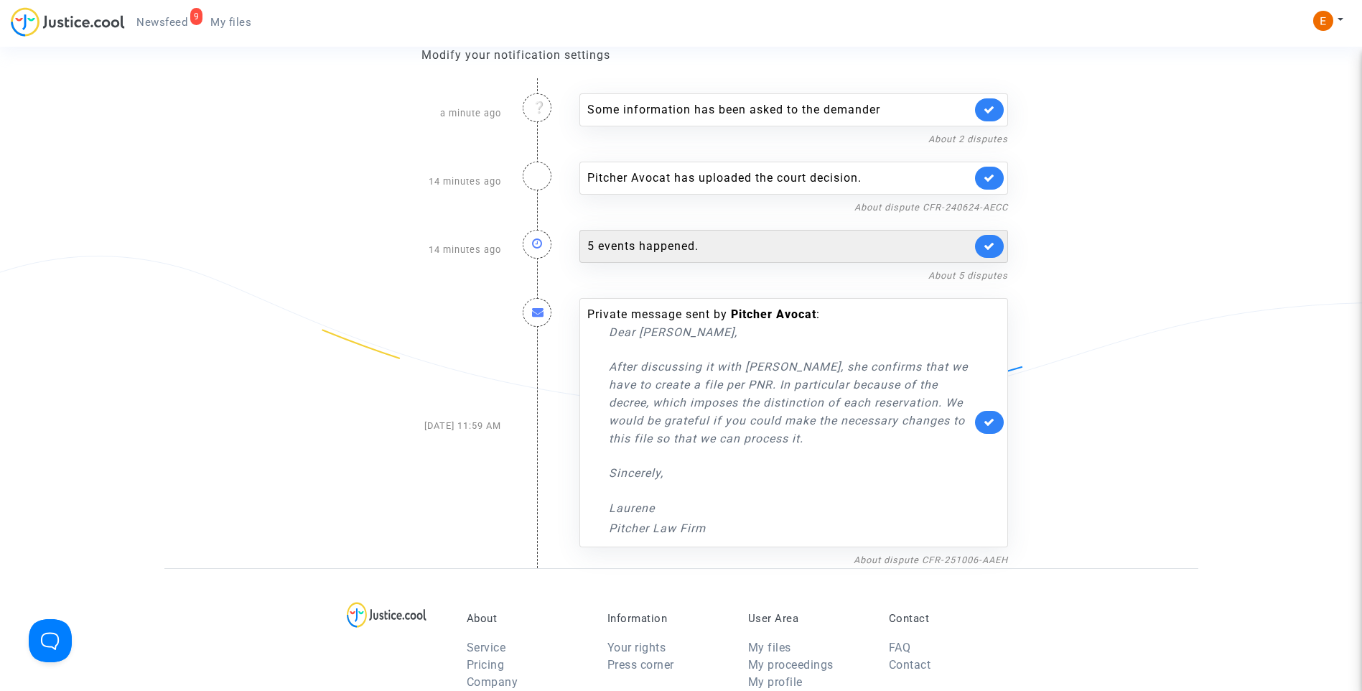
click at [653, 244] on div "5 events happened." at bounding box center [779, 246] width 384 height 17
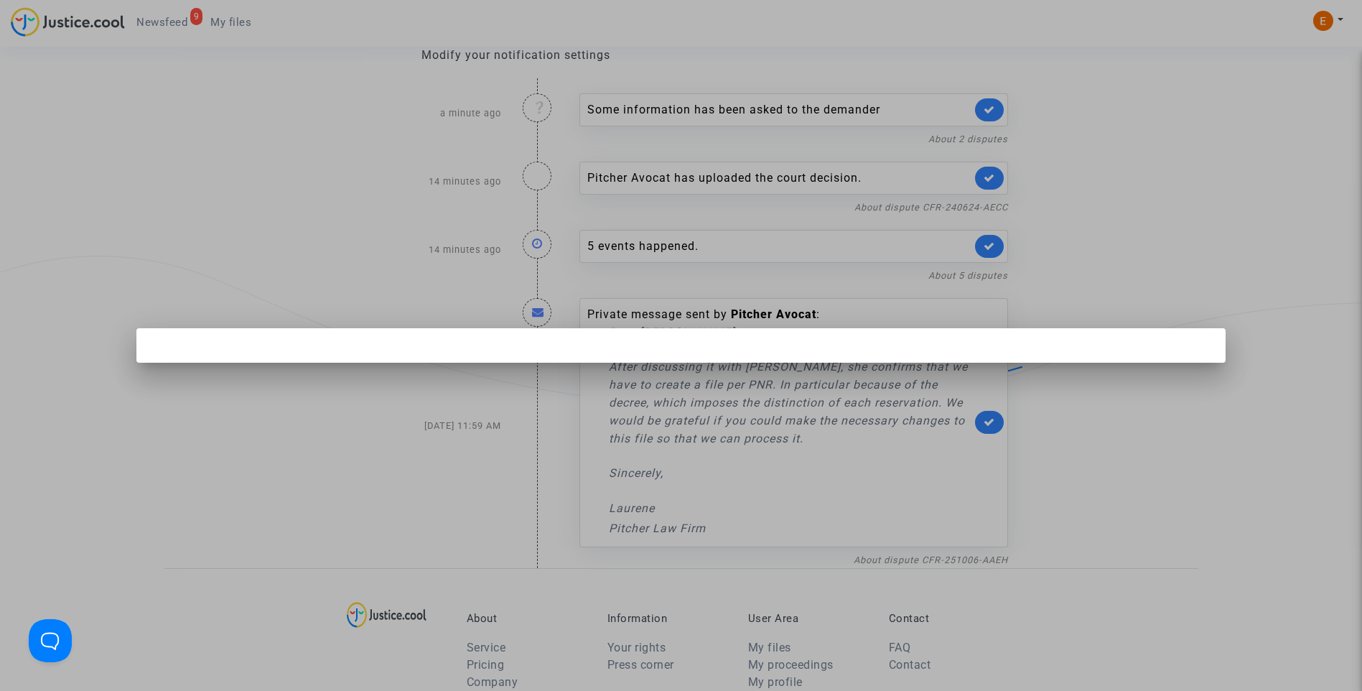
scroll to position [0, 0]
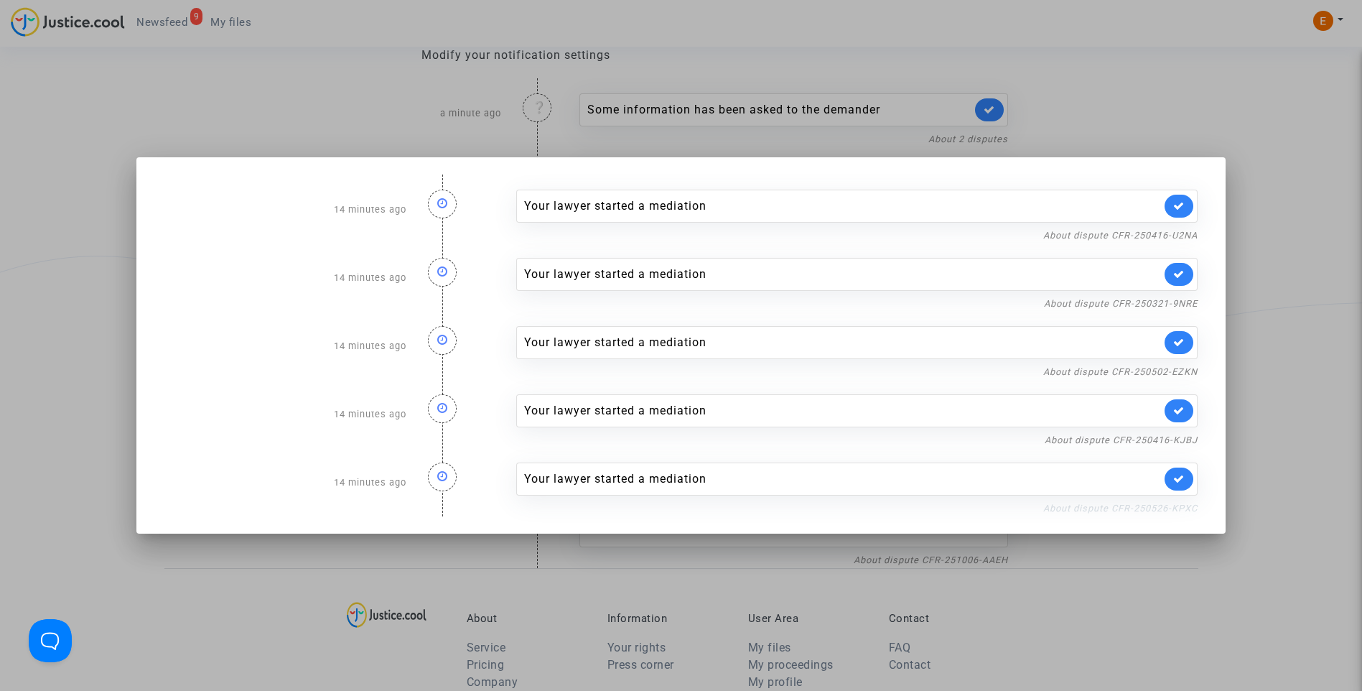
click at [1097, 503] on link "About dispute CFR-250526-KPXC" at bounding box center [1120, 508] width 154 height 11
click at [1178, 470] on link at bounding box center [1179, 478] width 29 height 23
click at [1190, 436] on link "About dispute CFR-250416-KJBJ" at bounding box center [1121, 439] width 153 height 11
click at [1180, 406] on icon at bounding box center [1178, 410] width 11 height 11
click at [1110, 367] on link "About dispute CFR-250502-EZKN" at bounding box center [1120, 371] width 154 height 11
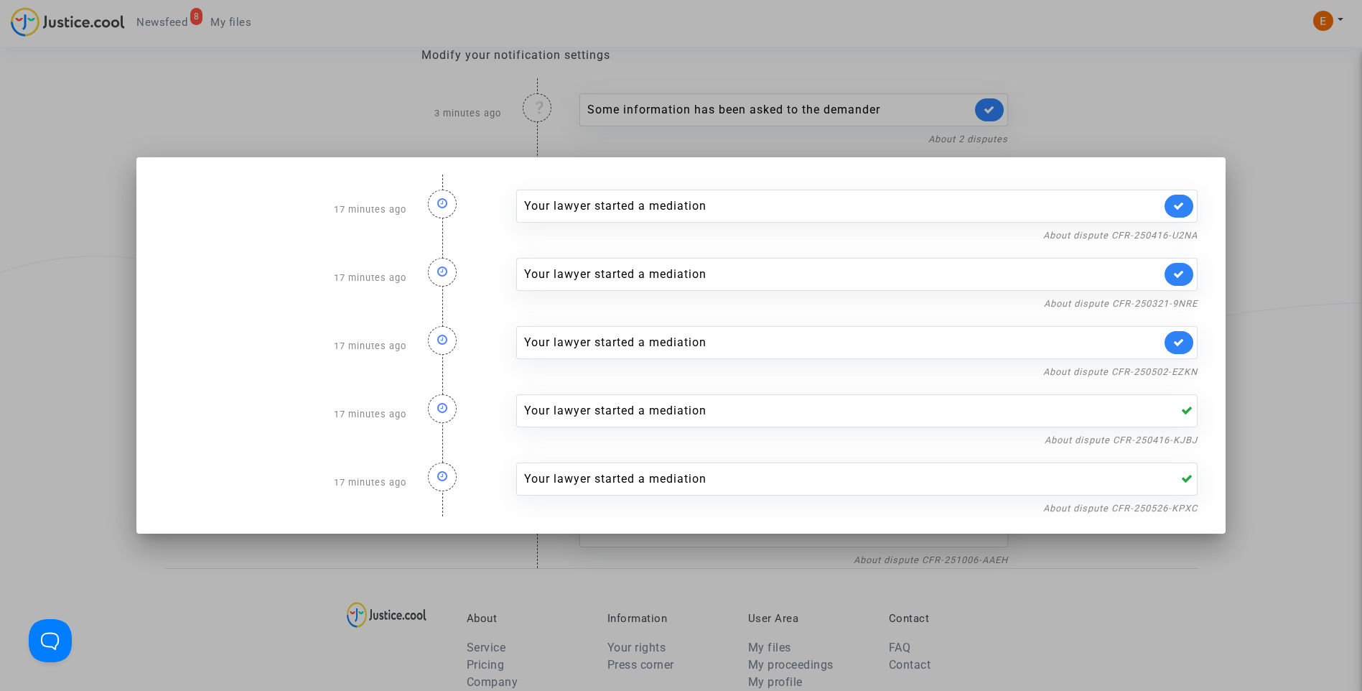
click at [1193, 344] on link at bounding box center [1179, 342] width 29 height 23
click at [1183, 298] on link "About dispute CFR-250321-9NRE" at bounding box center [1121, 303] width 154 height 11
drag, startPoint x: 1186, startPoint y: 276, endPoint x: 1185, endPoint y: 257, distance: 19.4
click at [1185, 274] on icon at bounding box center [1178, 274] width 11 height 11
click at [1183, 234] on link "About dispute CFR-250416-U2NA" at bounding box center [1120, 235] width 154 height 11
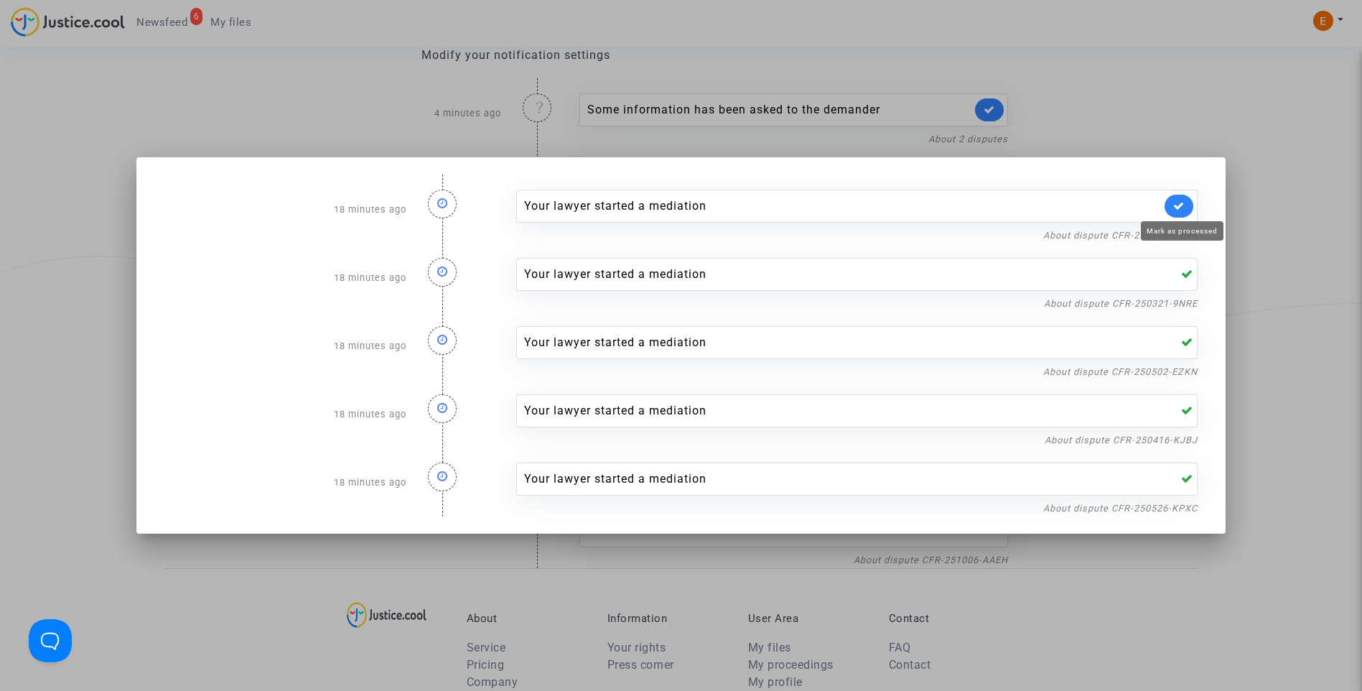
click at [1183, 211] on link at bounding box center [1179, 206] width 29 height 23
click at [1187, 119] on div at bounding box center [681, 345] width 1362 height 691
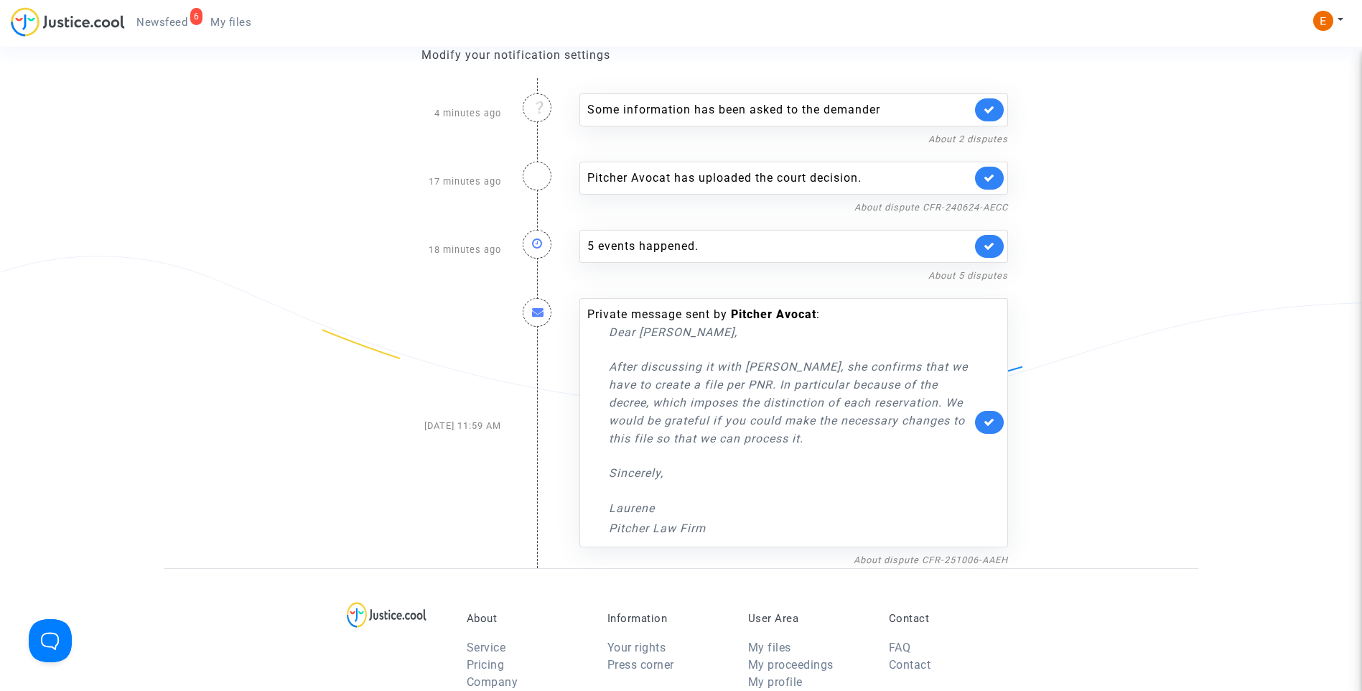
click at [239, 22] on span "My files" at bounding box center [230, 22] width 41 height 13
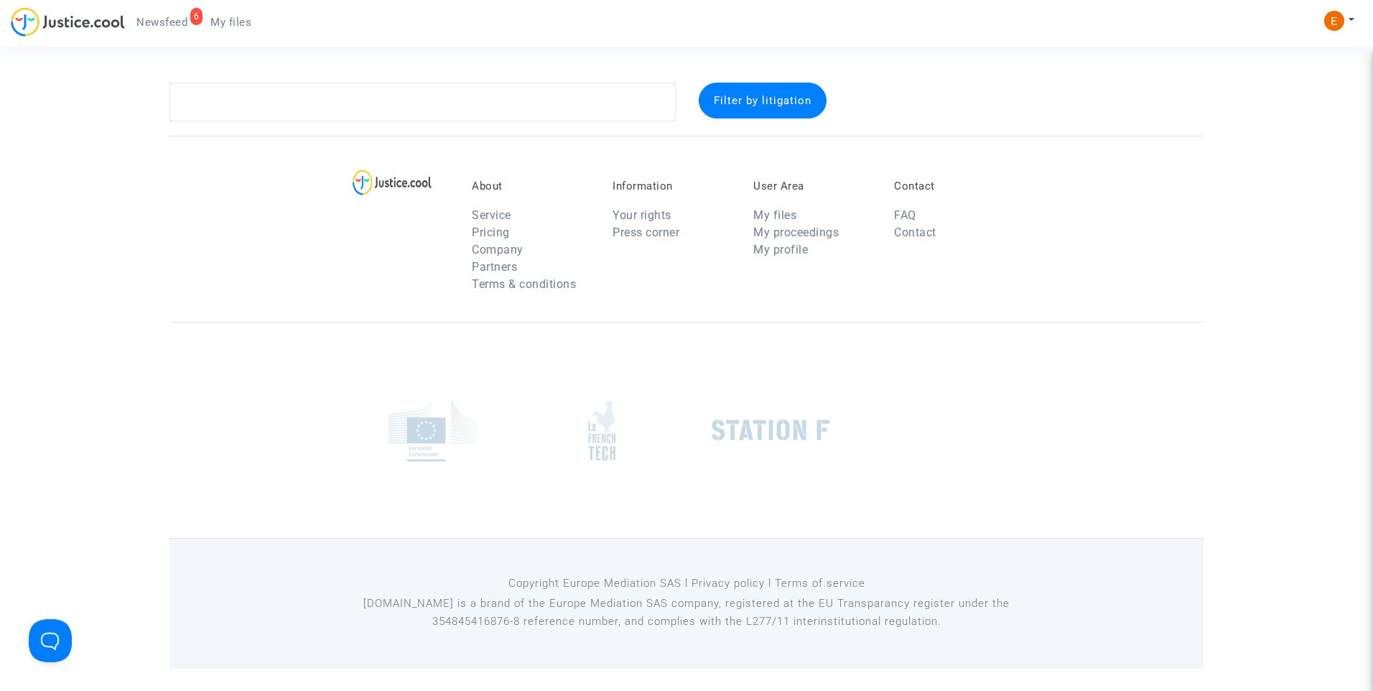
click at [167, 17] on span "Newsfeed" at bounding box center [161, 22] width 51 height 13
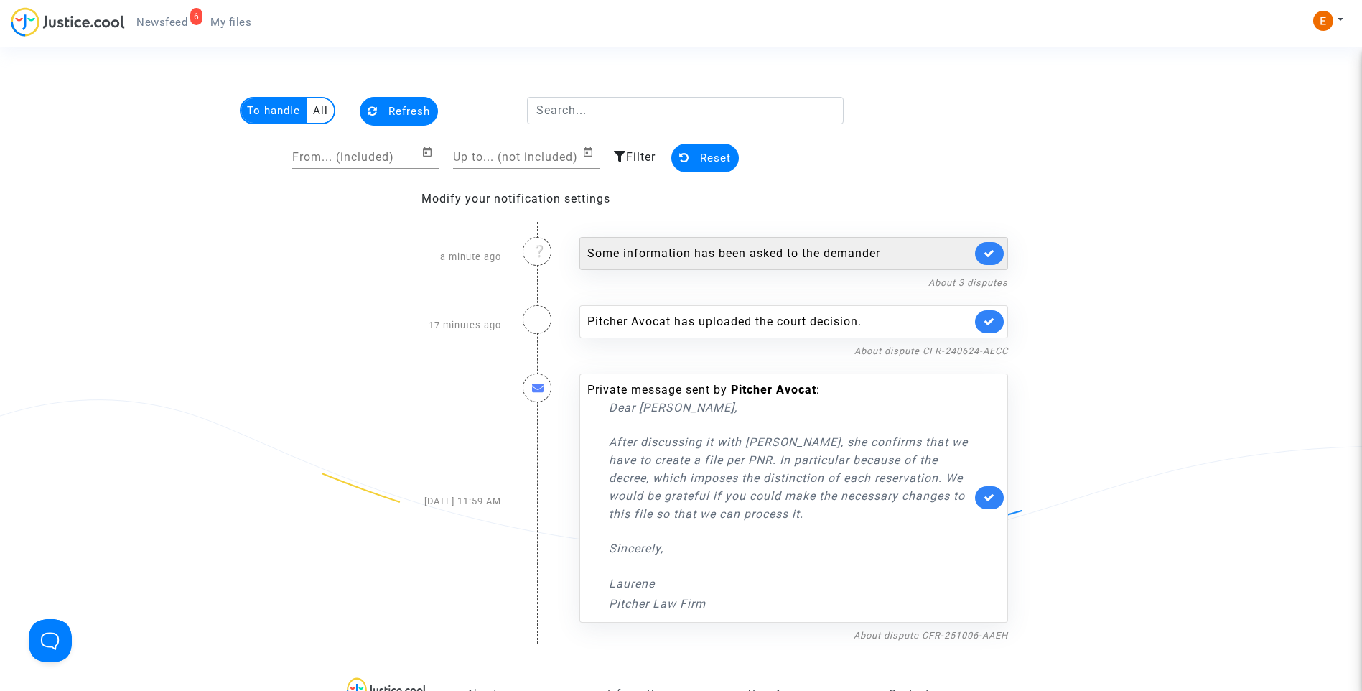
click at [719, 257] on div "Some information has been asked to the demander" at bounding box center [779, 253] width 384 height 17
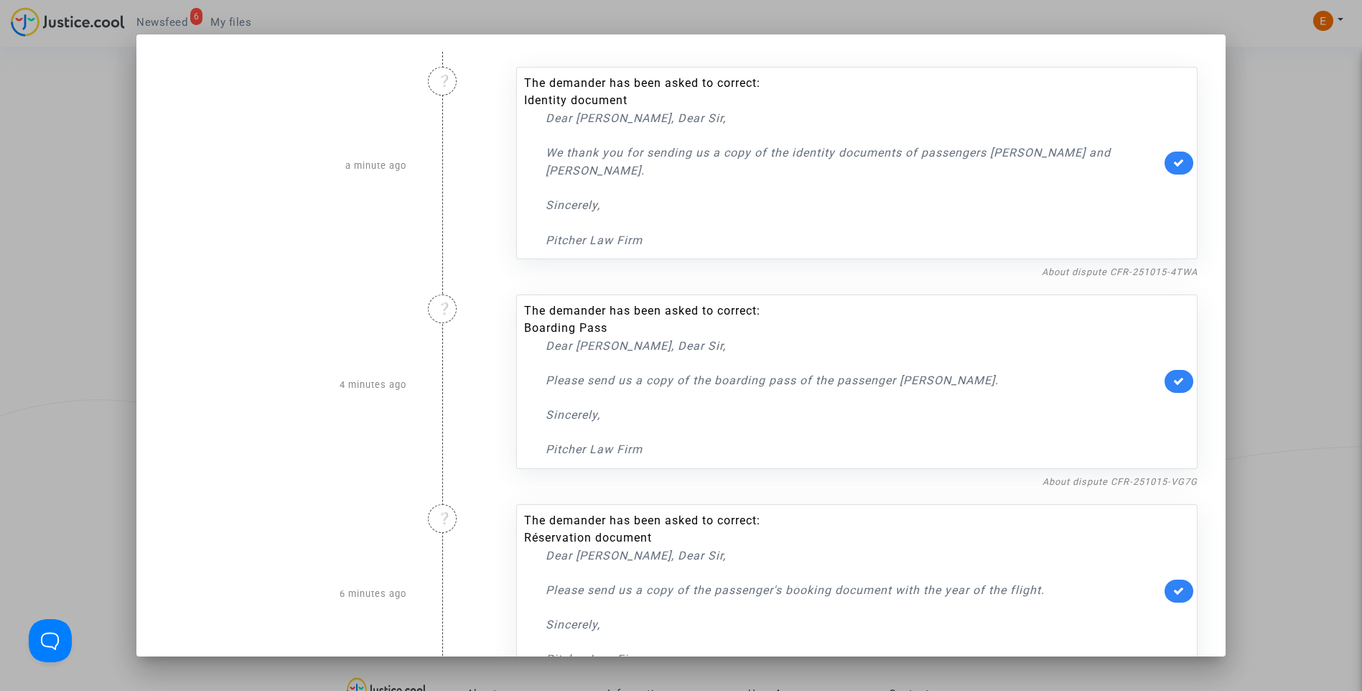
scroll to position [60, 0]
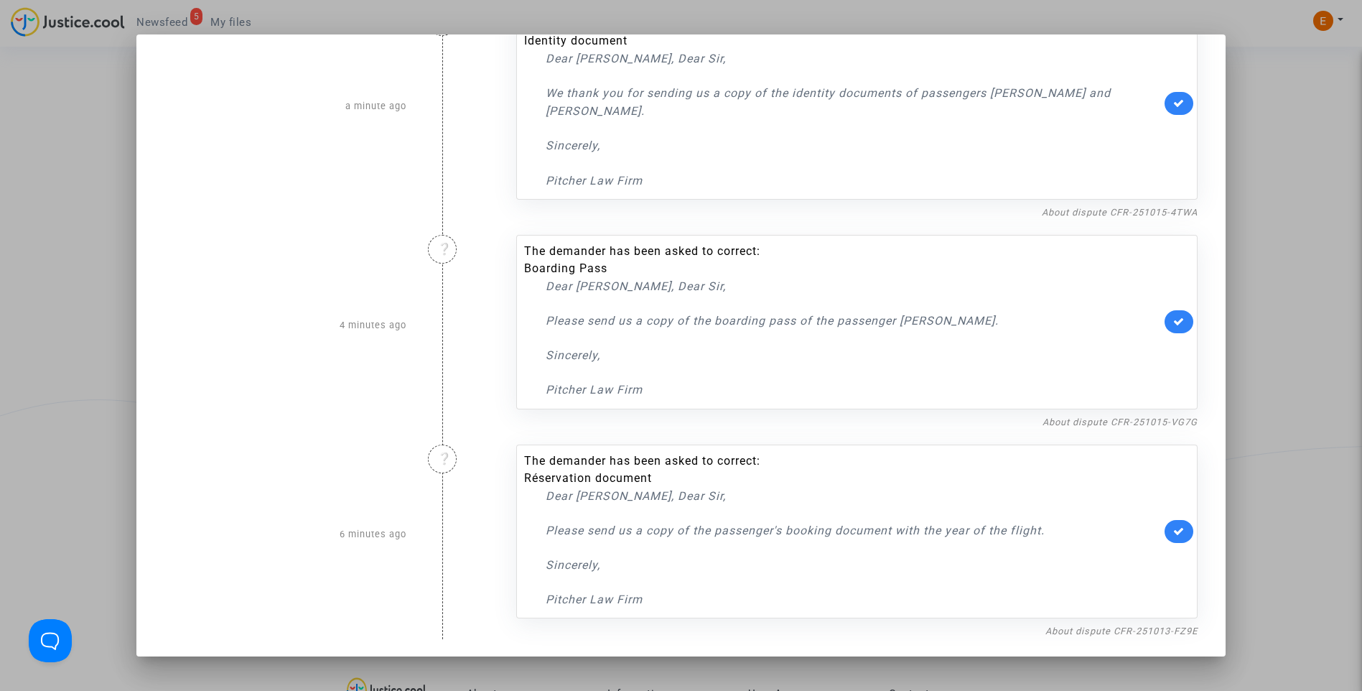
click at [1279, 249] on div at bounding box center [681, 345] width 1362 height 691
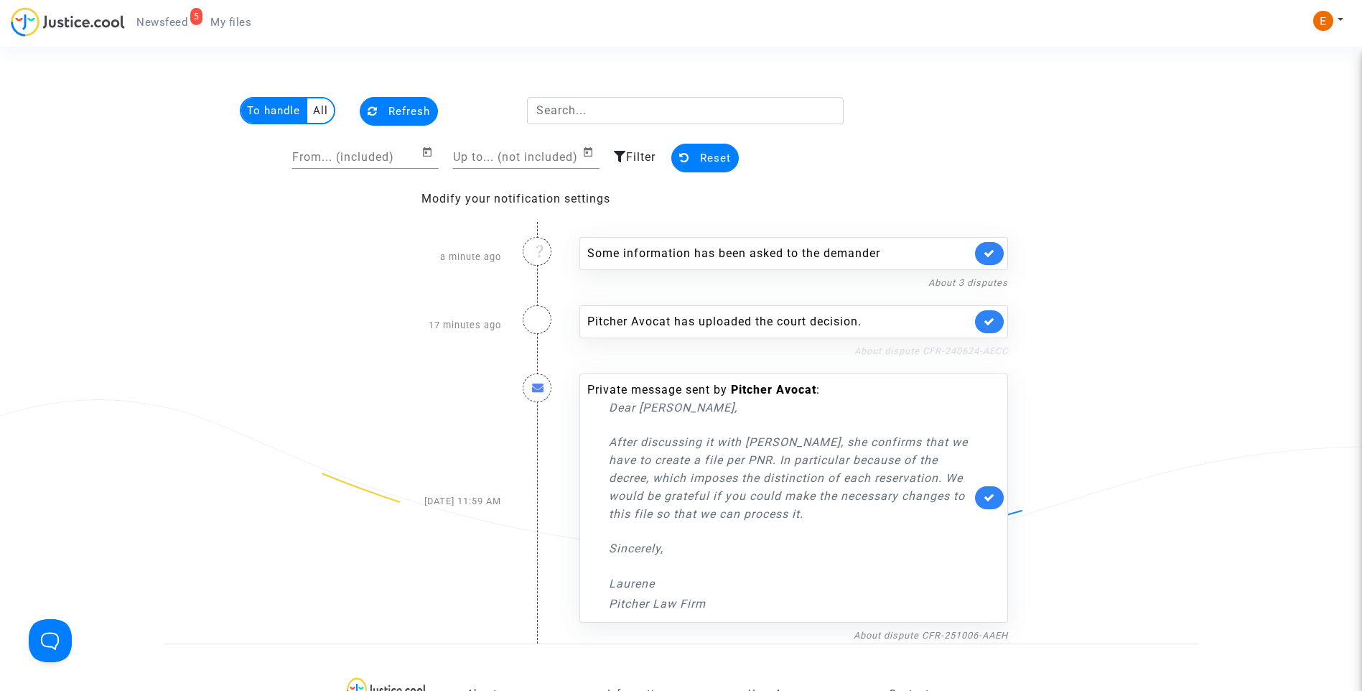
click at [898, 348] on link "About dispute CFR-240624-AECC" at bounding box center [931, 350] width 154 height 11
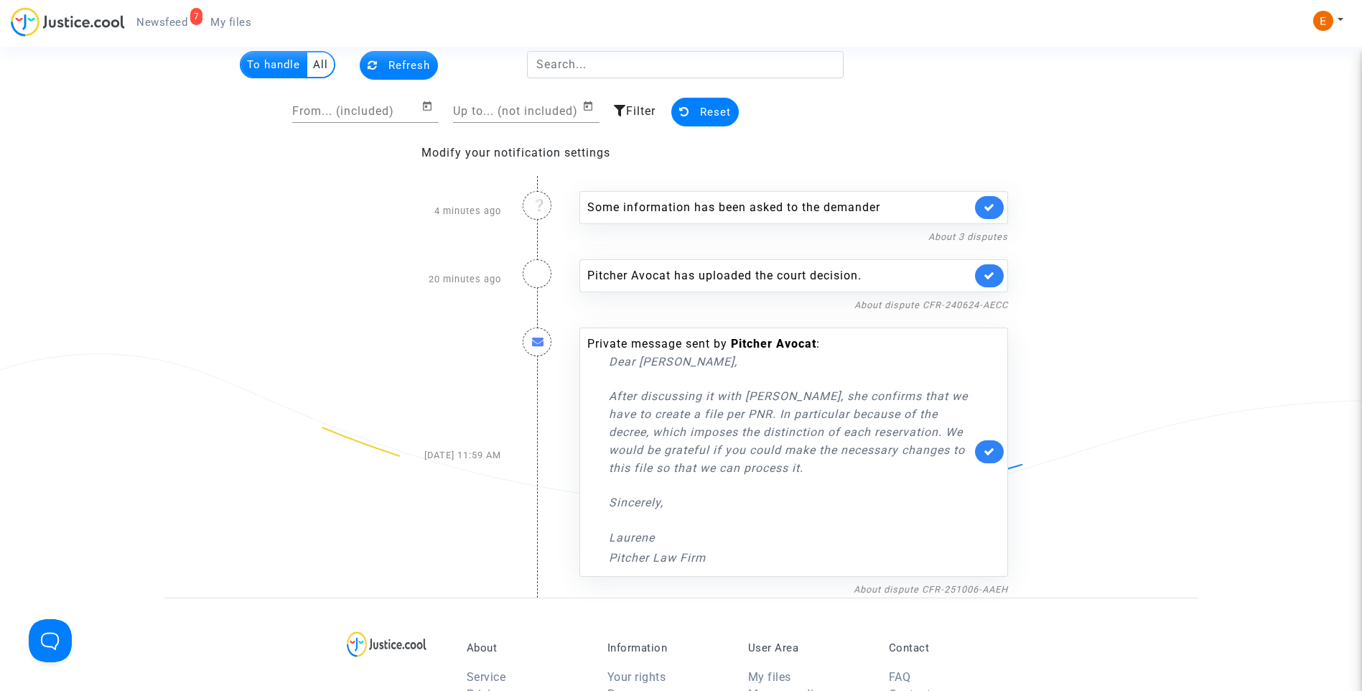
scroll to position [72, 0]
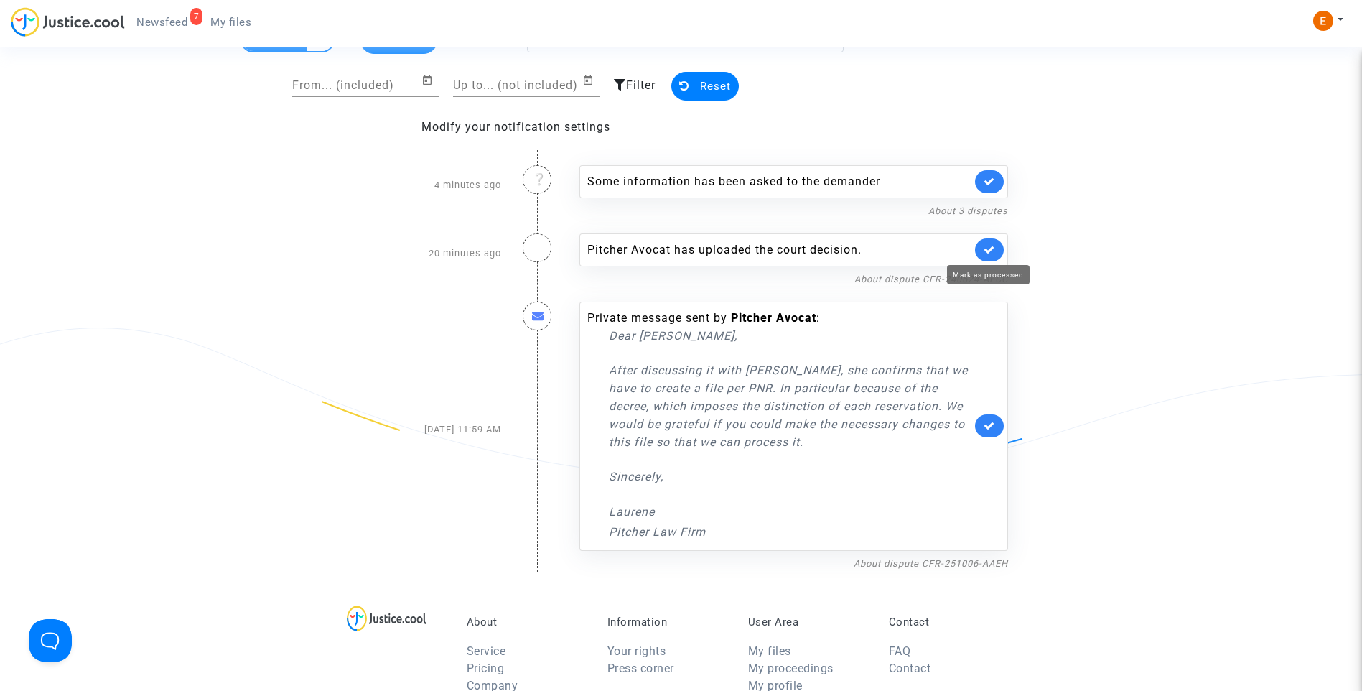
click at [990, 256] on link at bounding box center [989, 249] width 29 height 23
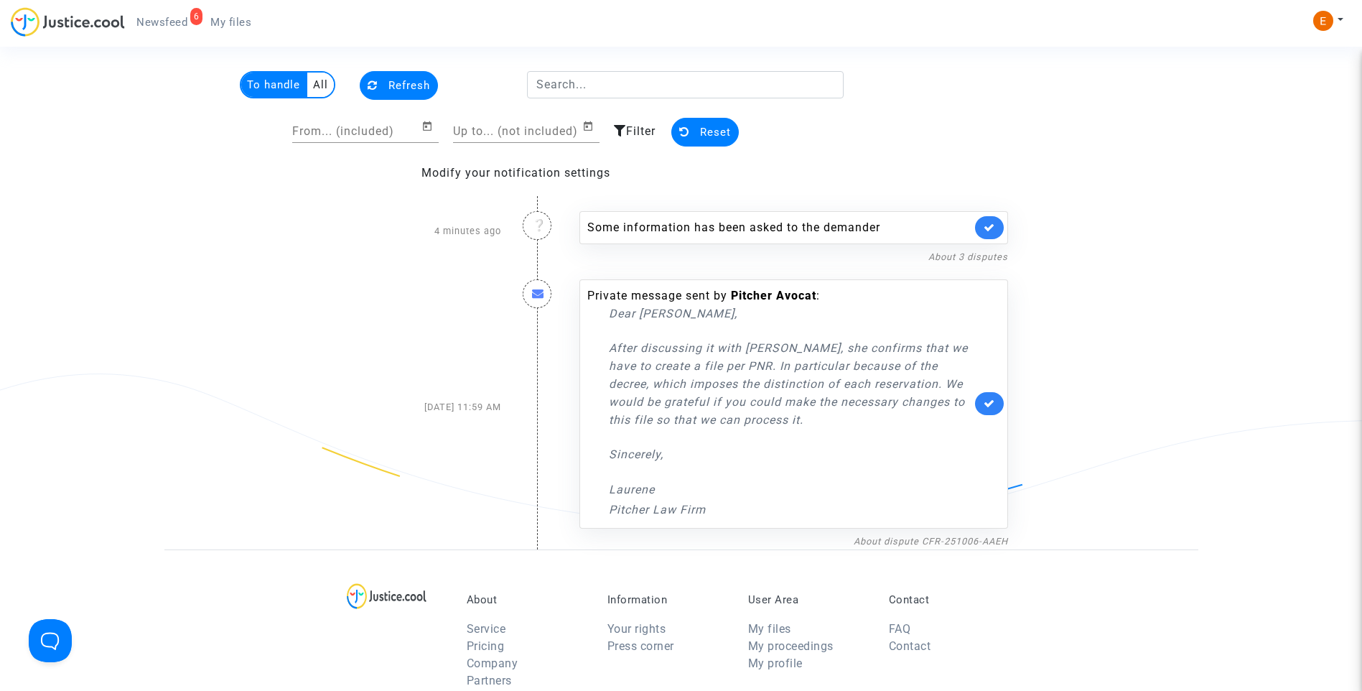
scroll to position [0, 0]
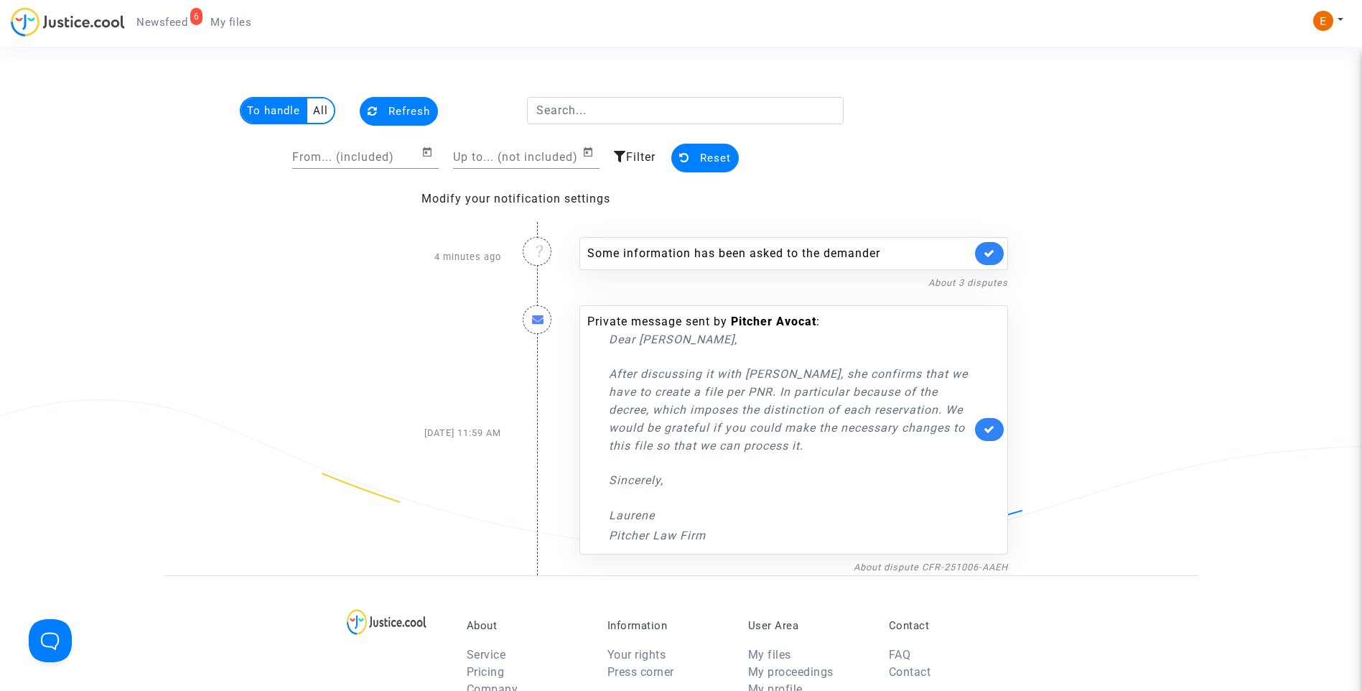
click at [251, 22] on span "My files" at bounding box center [230, 22] width 41 height 13
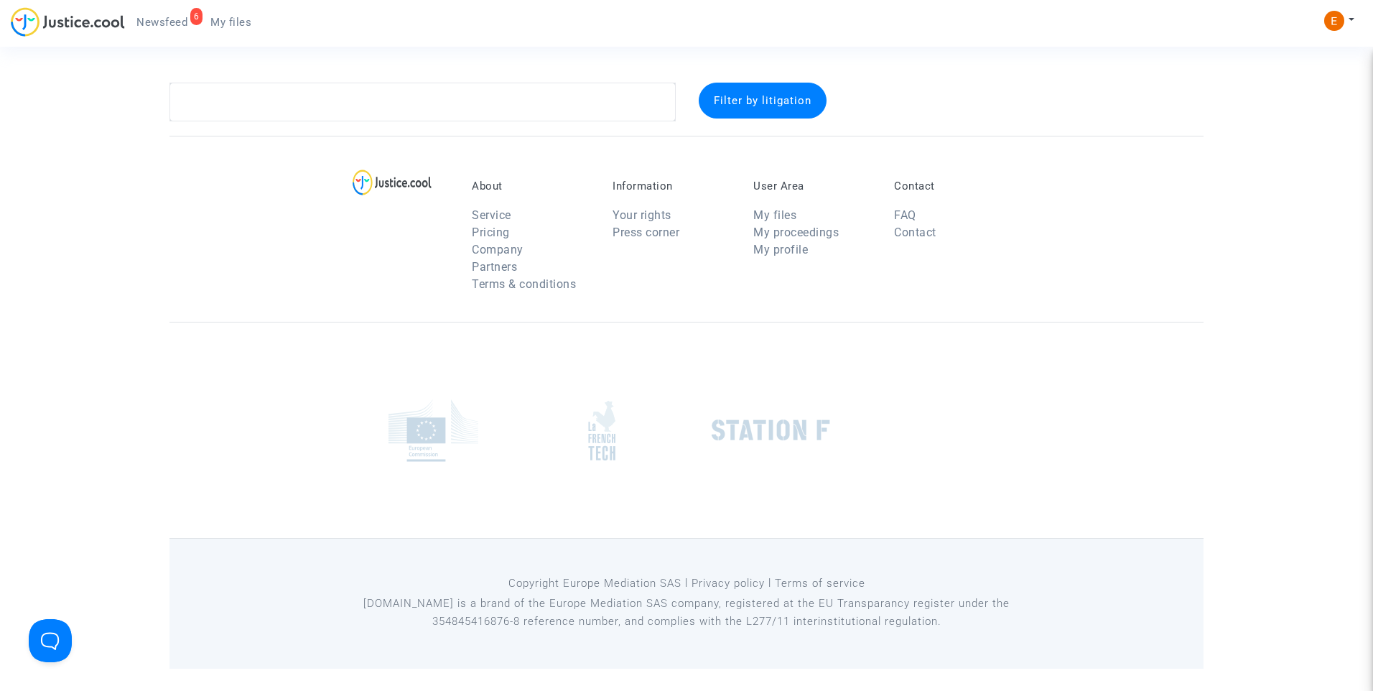
click at [164, 11] on link "6 Newsfeed" at bounding box center [162, 22] width 74 height 22
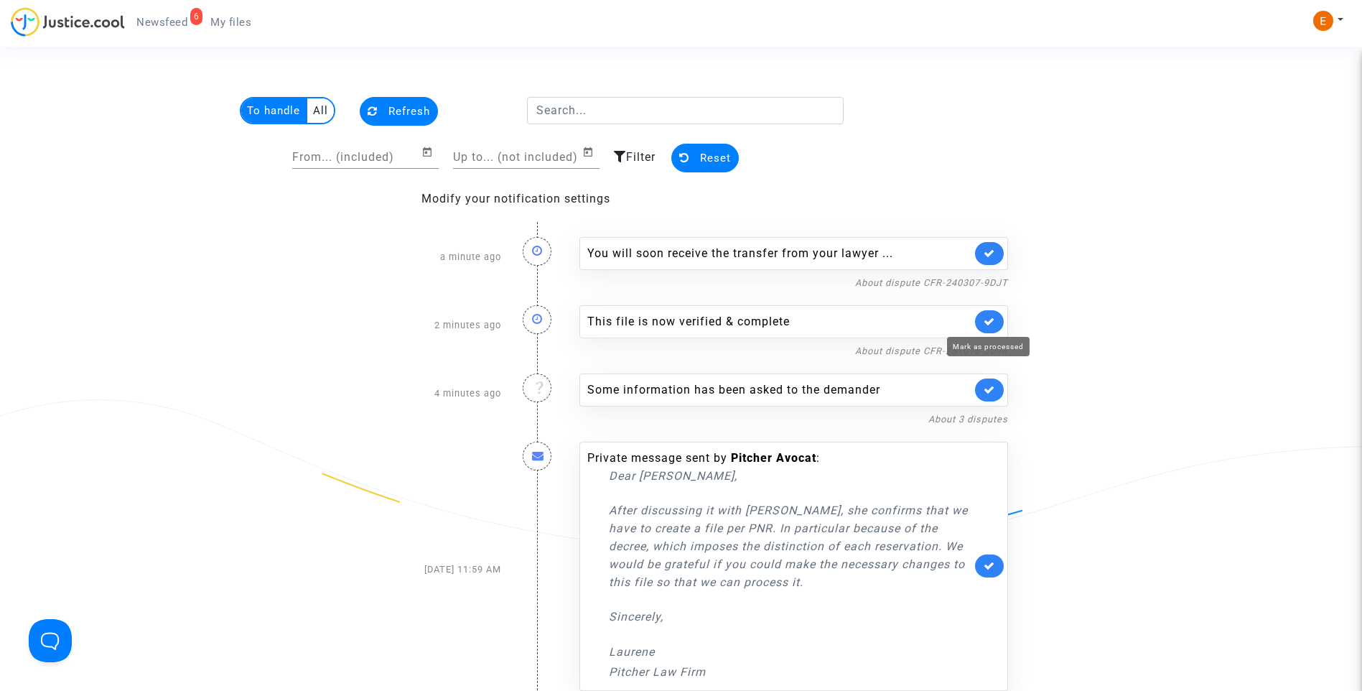
click at [989, 317] on icon at bounding box center [989, 321] width 11 height 11
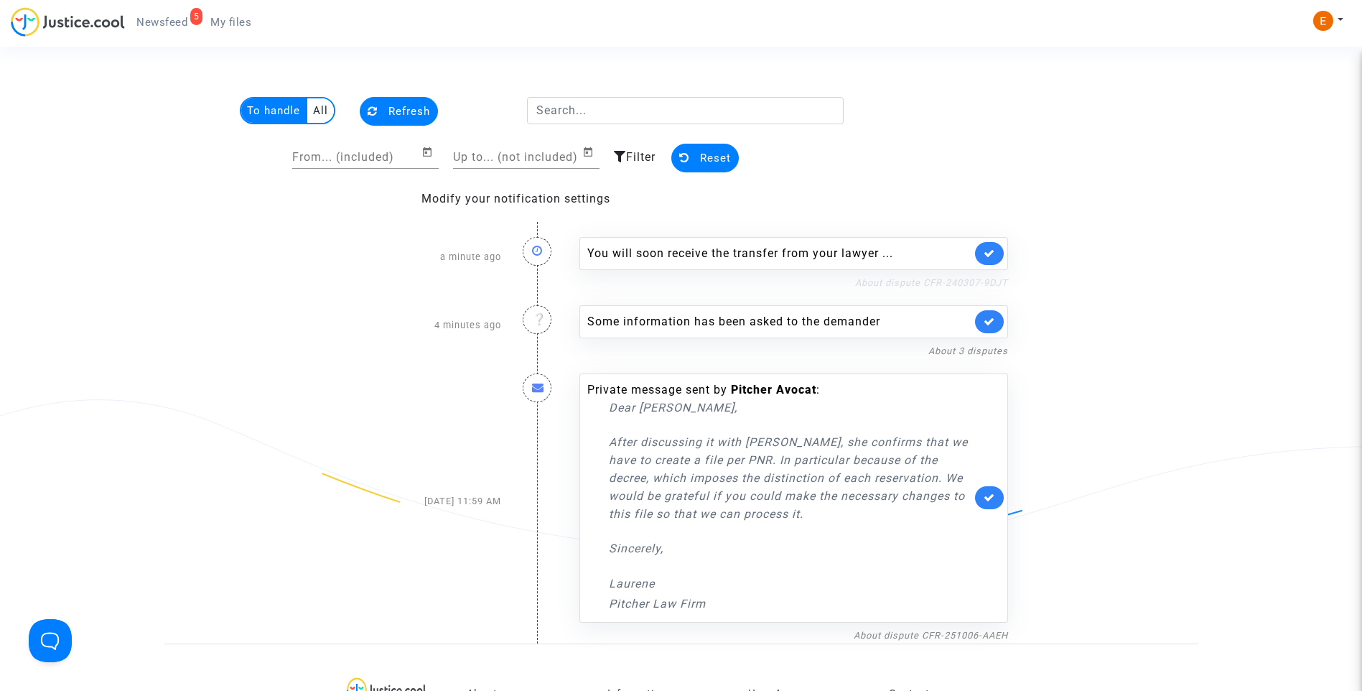
click at [965, 281] on link "About dispute CFR-240307-9DJT" at bounding box center [931, 282] width 153 height 11
click at [992, 256] on icon at bounding box center [989, 253] width 11 height 11
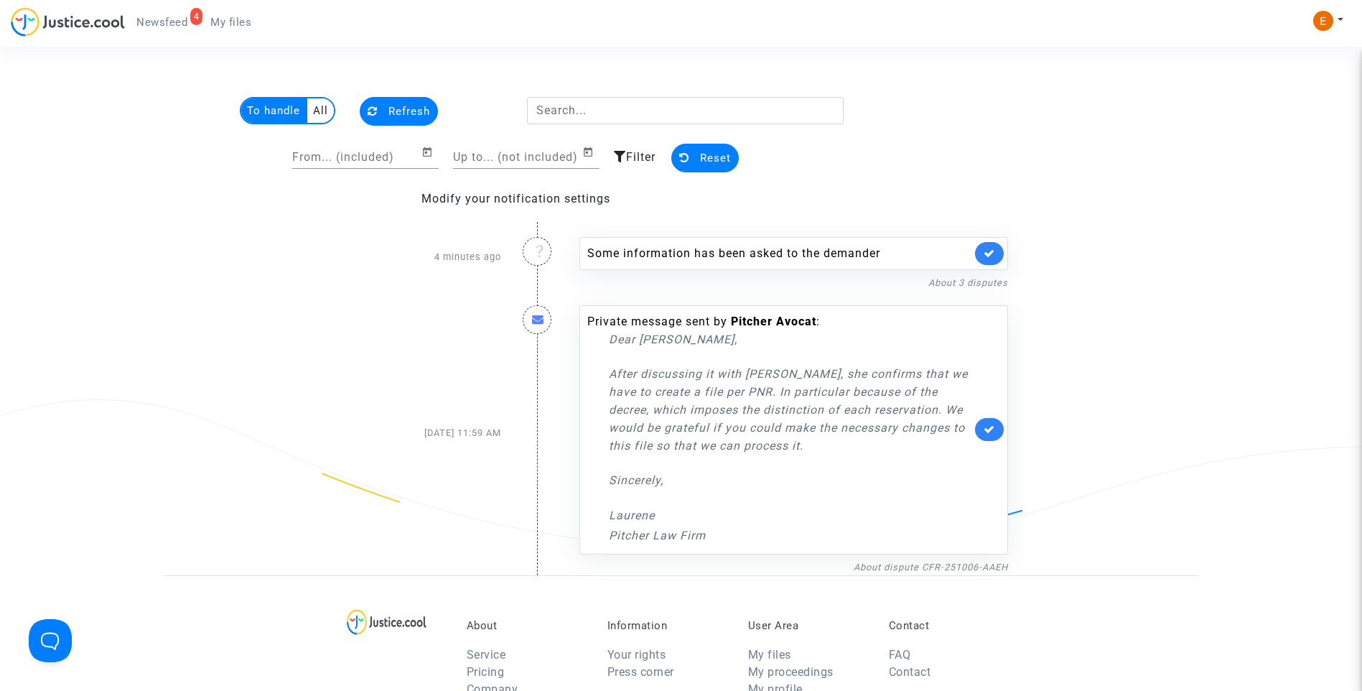
drag, startPoint x: 223, startPoint y: 21, endPoint x: 185, endPoint y: 21, distance: 38.8
click at [223, 21] on span "My files" at bounding box center [230, 22] width 41 height 13
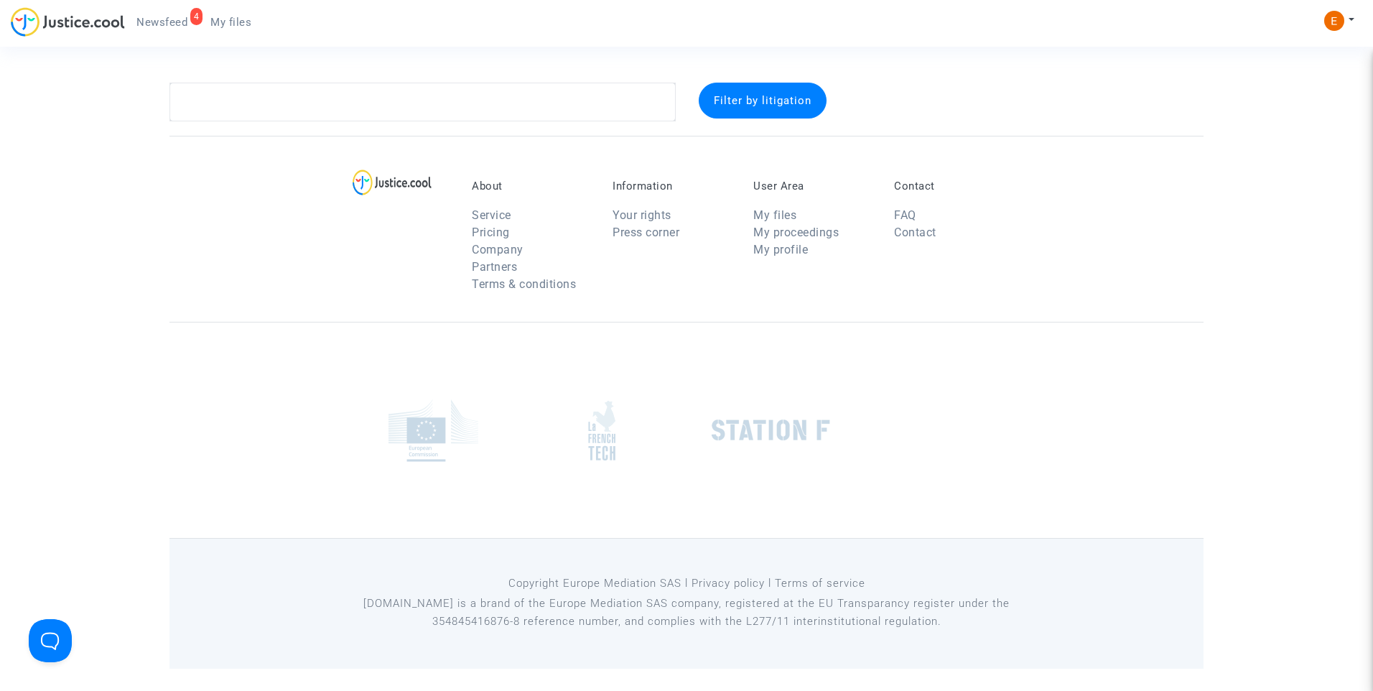
click at [167, 20] on span "Newsfeed" at bounding box center [161, 22] width 51 height 13
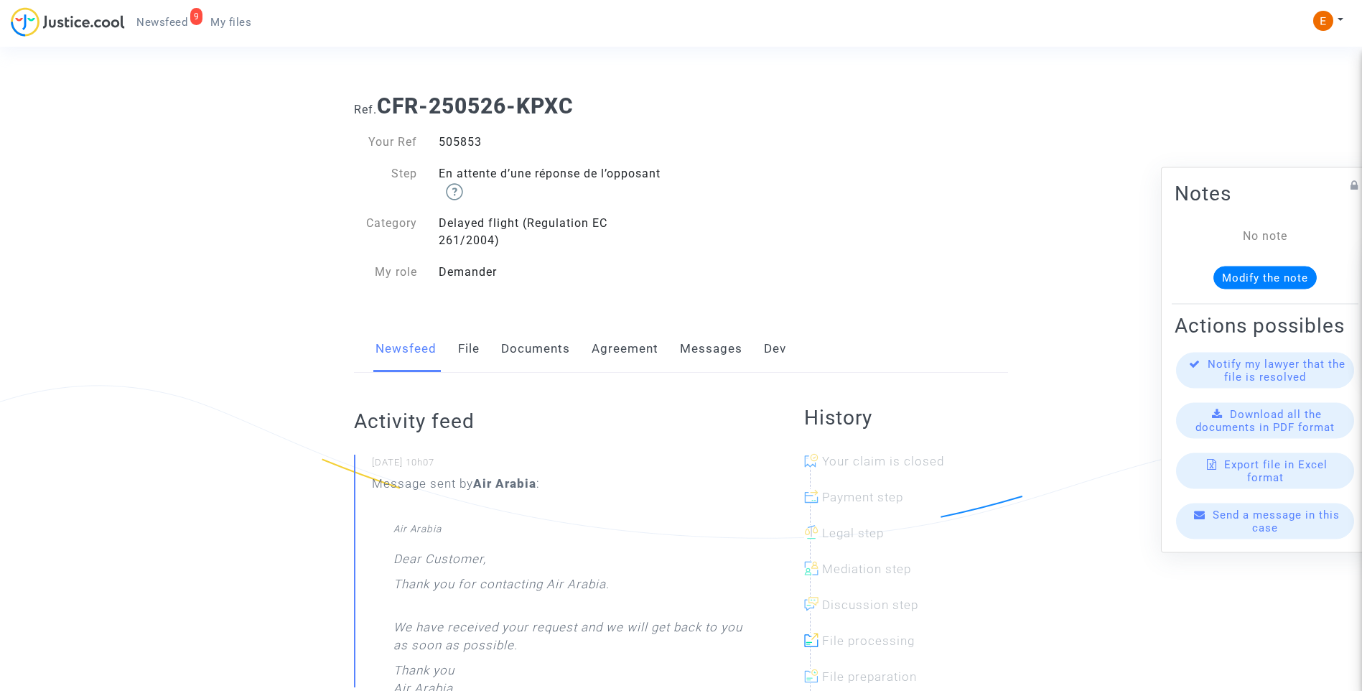
drag, startPoint x: 0, startPoint y: 0, endPoint x: 452, endPoint y: 140, distance: 473.6
click at [452, 140] on div "505853" at bounding box center [554, 142] width 253 height 17
copy div "505853"
click at [460, 140] on div "487445" at bounding box center [554, 142] width 253 height 17
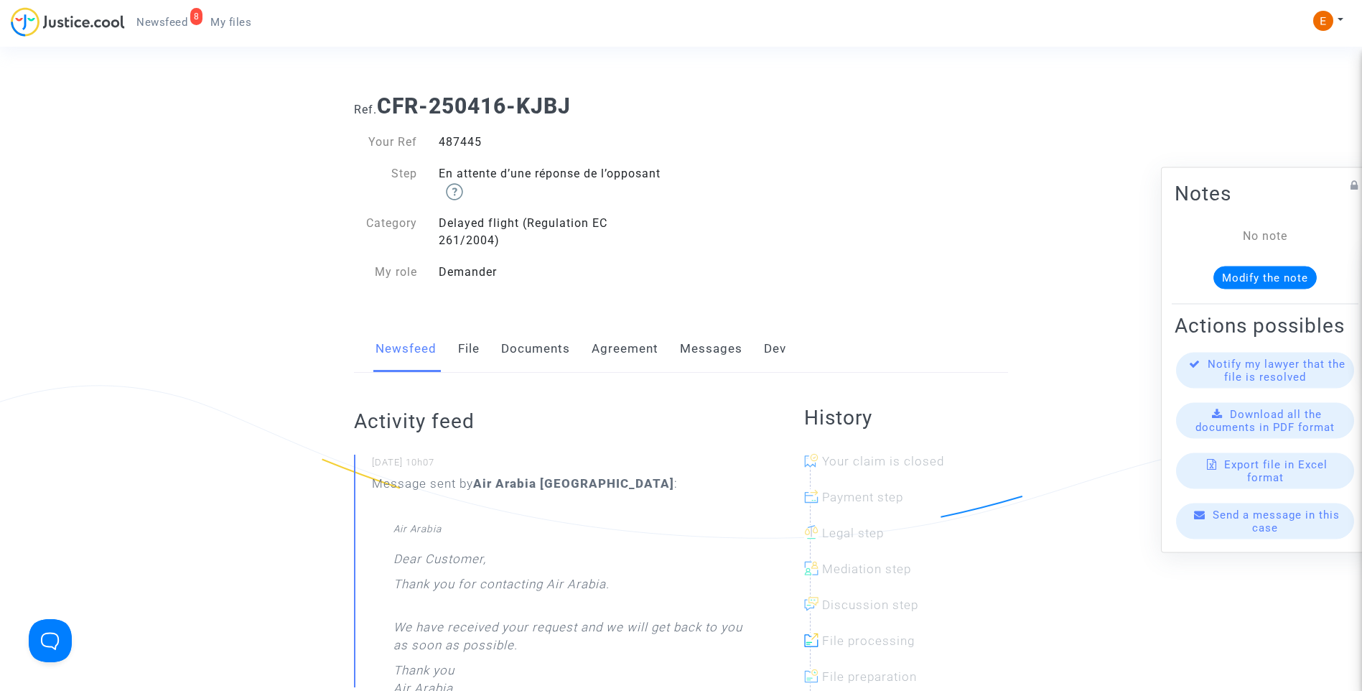
click at [460, 140] on div "487445" at bounding box center [554, 142] width 253 height 17
copy div "487445"
drag, startPoint x: 0, startPoint y: 0, endPoint x: 452, endPoint y: 143, distance: 474.4
click at [452, 143] on div "503805" at bounding box center [554, 142] width 253 height 17
click at [454, 144] on div "503805" at bounding box center [554, 142] width 253 height 17
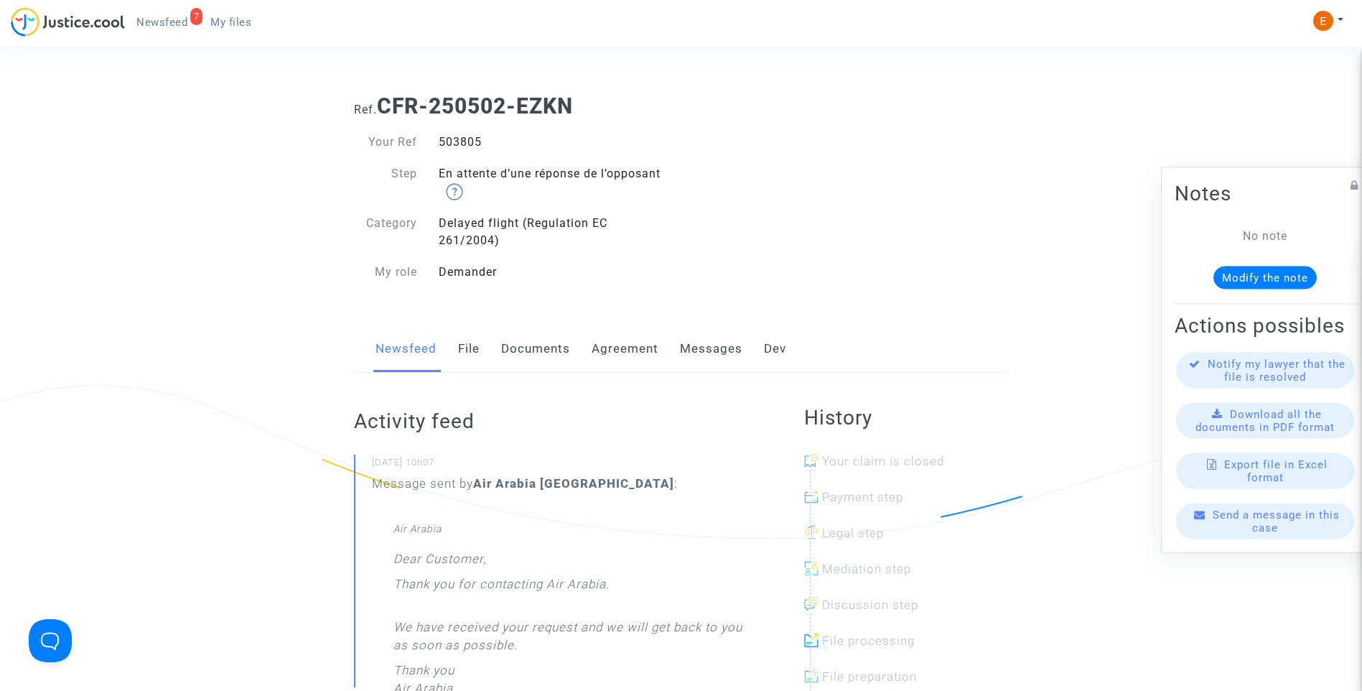
click at [454, 144] on div "503805" at bounding box center [554, 142] width 253 height 17
copy div "503805"
click at [452, 137] on div "478847" at bounding box center [554, 142] width 253 height 17
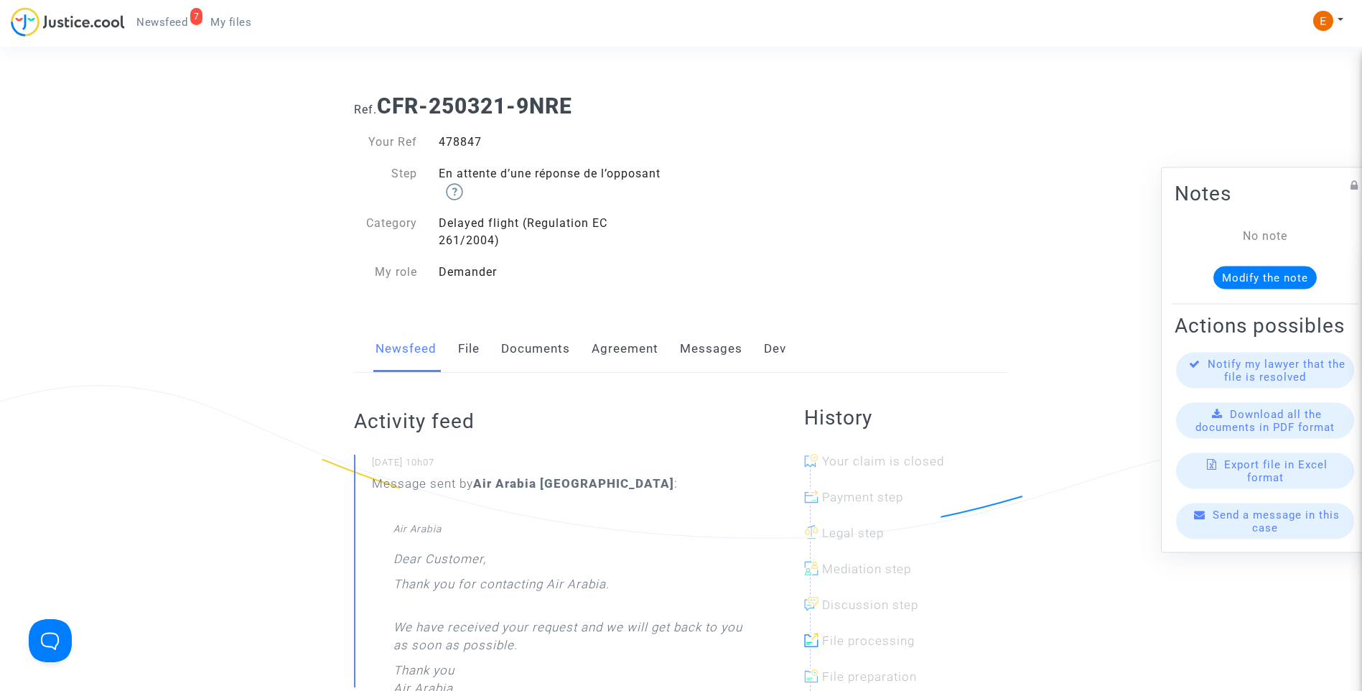
copy div "478847"
click at [450, 136] on div "482847" at bounding box center [554, 142] width 253 height 17
copy div "482847"
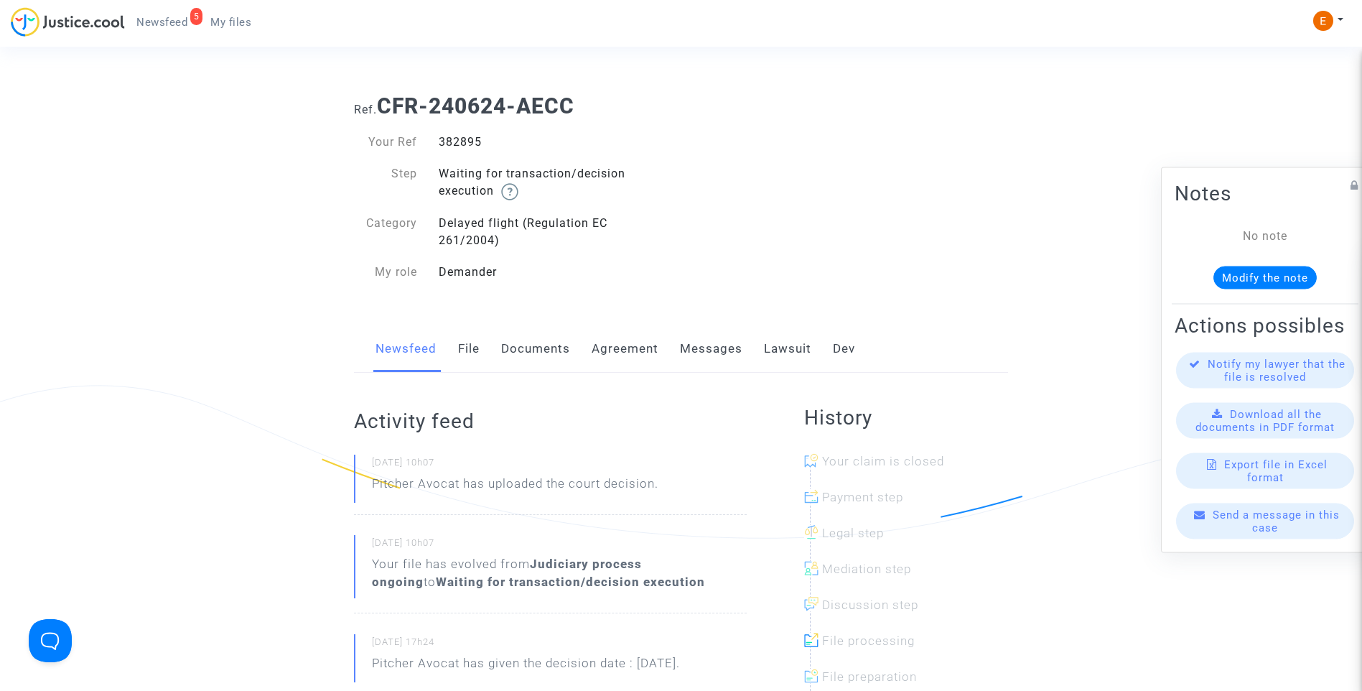
click at [465, 139] on div "382895" at bounding box center [554, 142] width 253 height 17
copy div "382895"
click at [780, 348] on link "Lawsuit" at bounding box center [787, 348] width 47 height 47
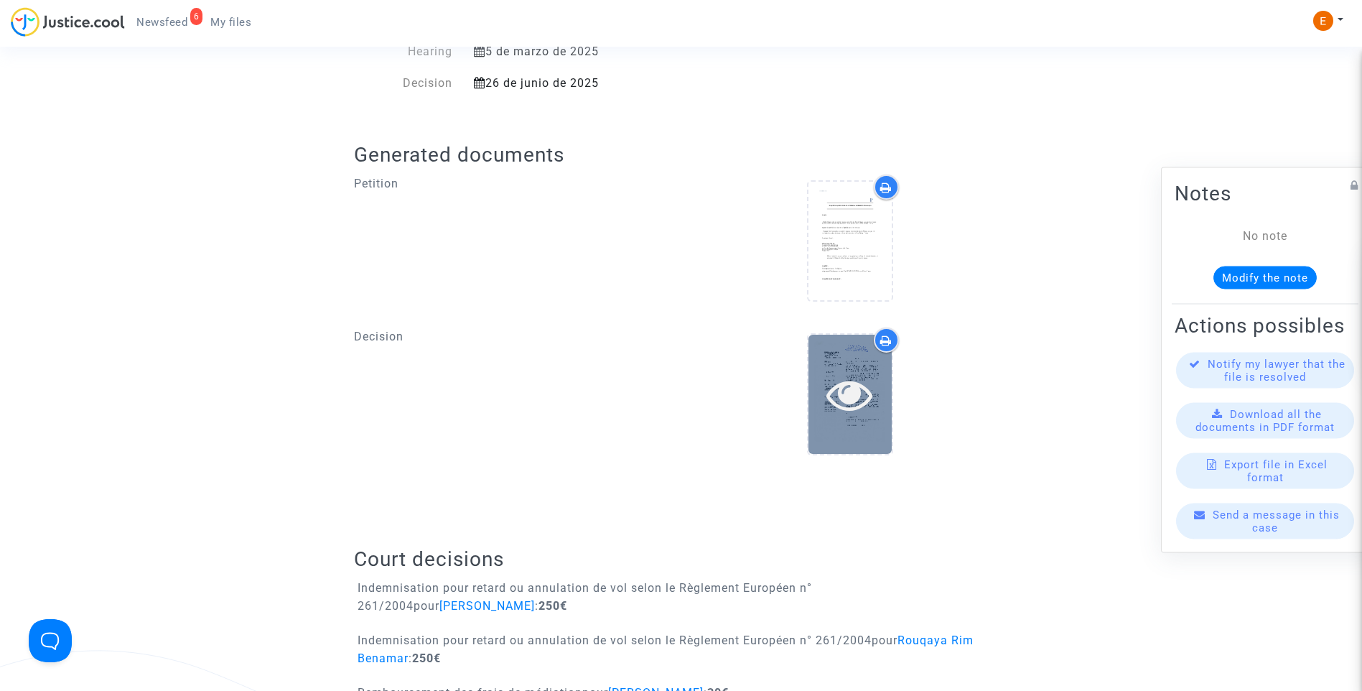
scroll to position [503, 0]
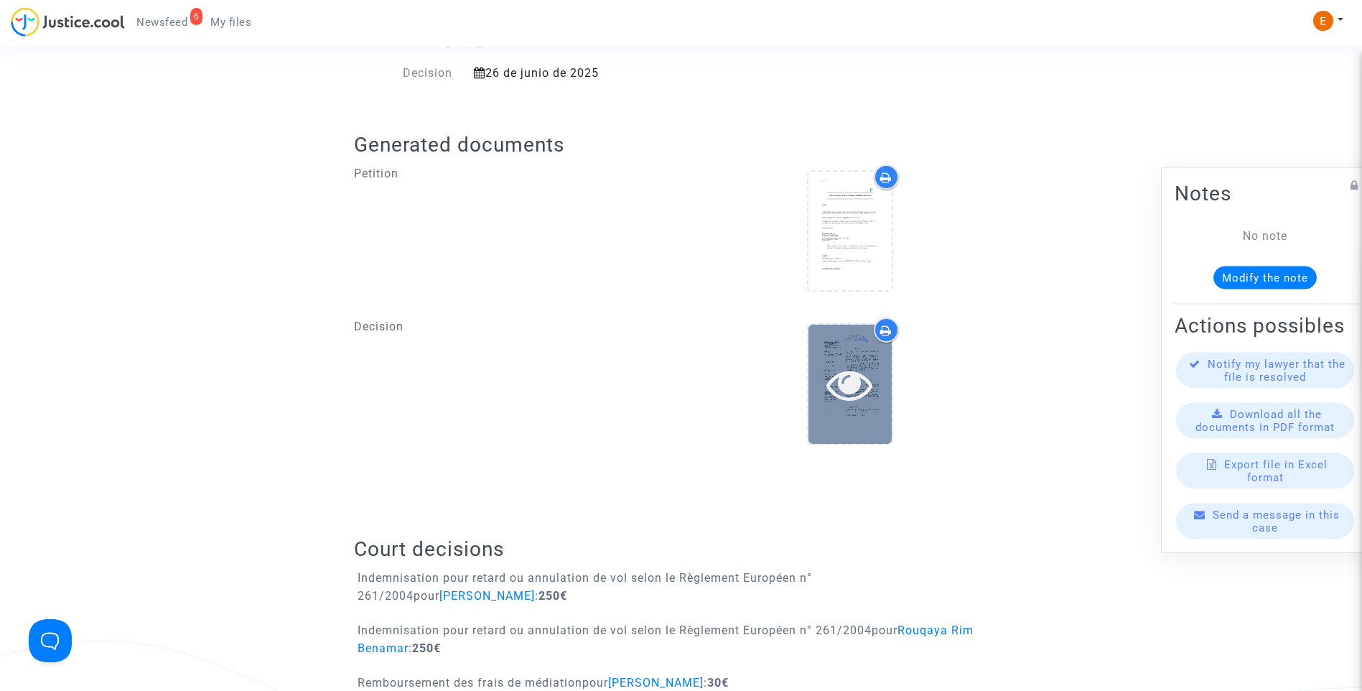
drag, startPoint x: 854, startPoint y: 429, endPoint x: 879, endPoint y: 423, distance: 25.1
click at [854, 428] on div at bounding box center [850, 384] width 83 height 118
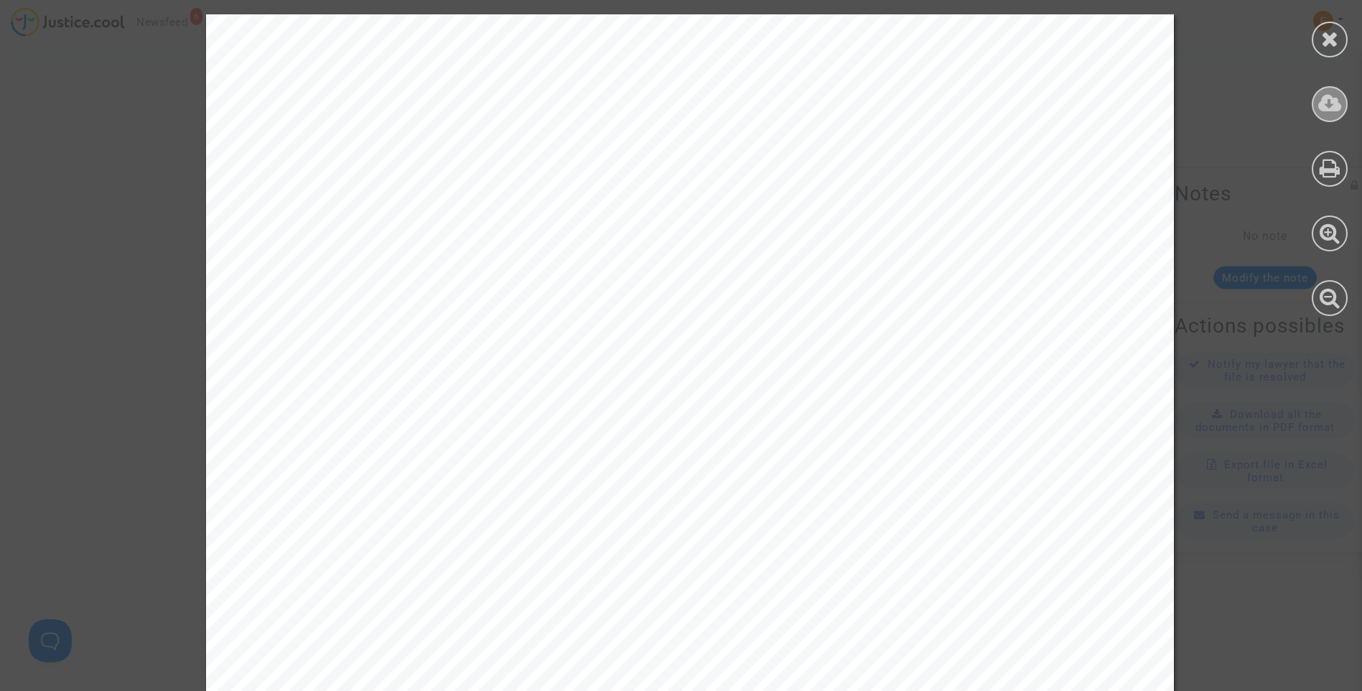
click at [1330, 106] on icon at bounding box center [1330, 104] width 24 height 22
click at [1338, 49] on icon at bounding box center [1330, 39] width 18 height 22
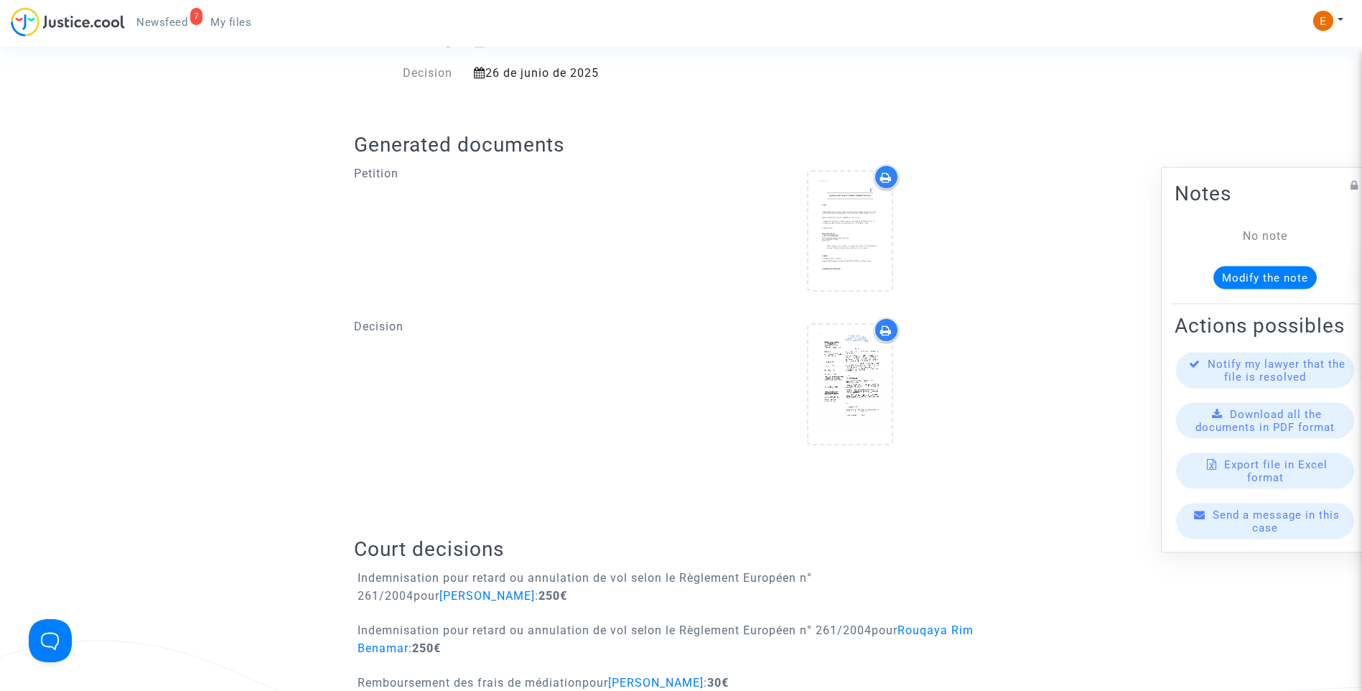
scroll to position [144, 0]
